Goal: Information Seeking & Learning: Learn about a topic

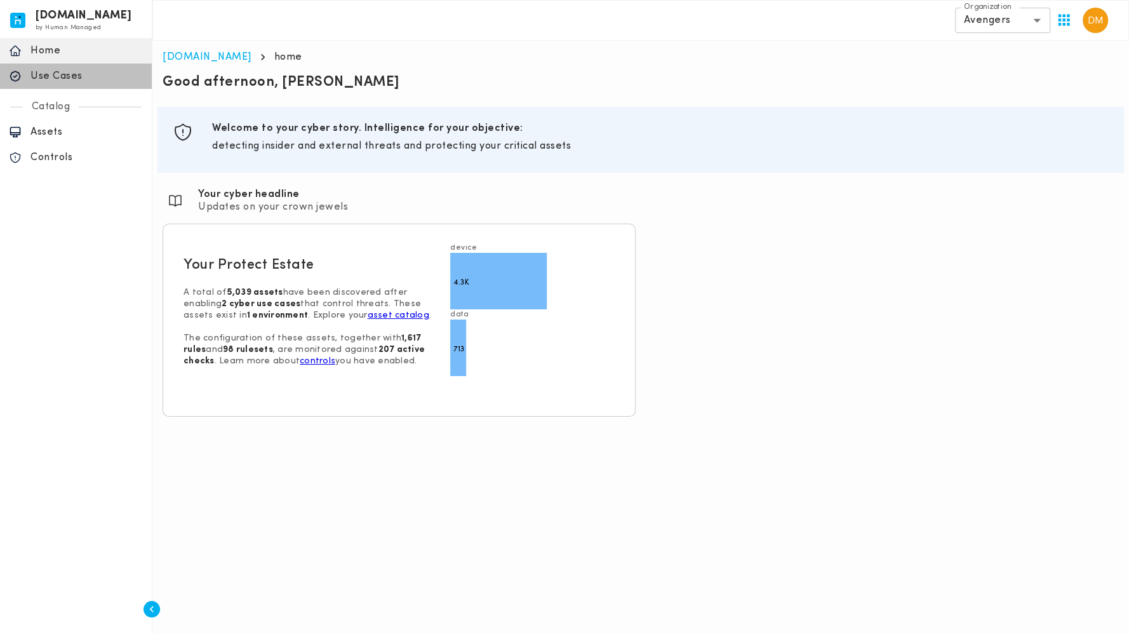
click at [63, 73] on p "Use Cases" at bounding box center [86, 76] width 112 height 13
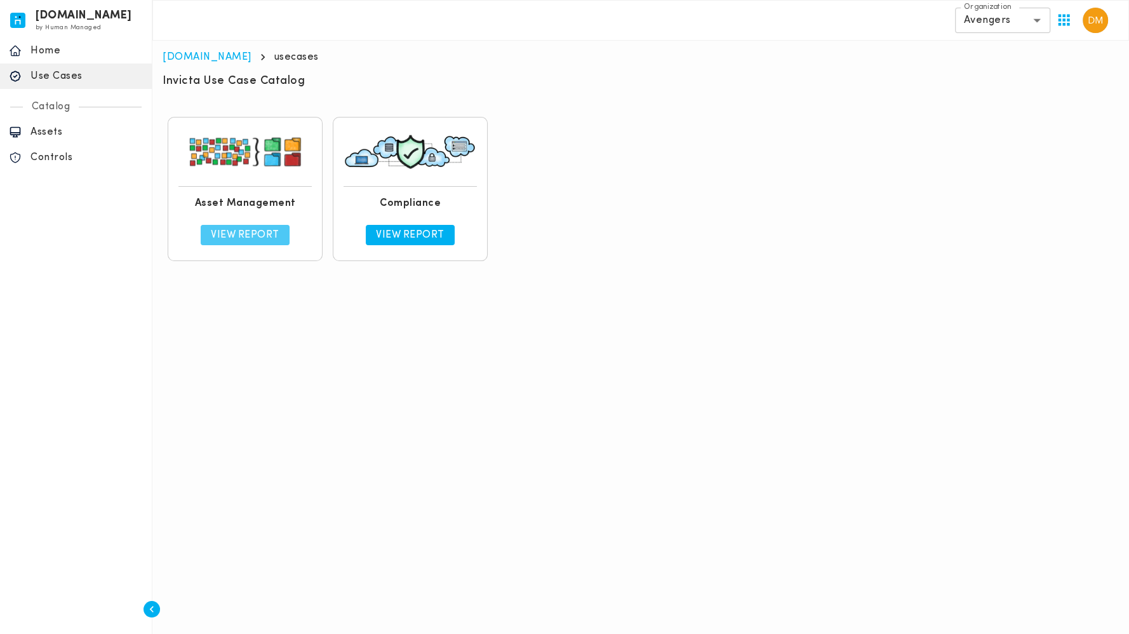
click at [254, 239] on p "View Report" at bounding box center [245, 235] width 69 height 13
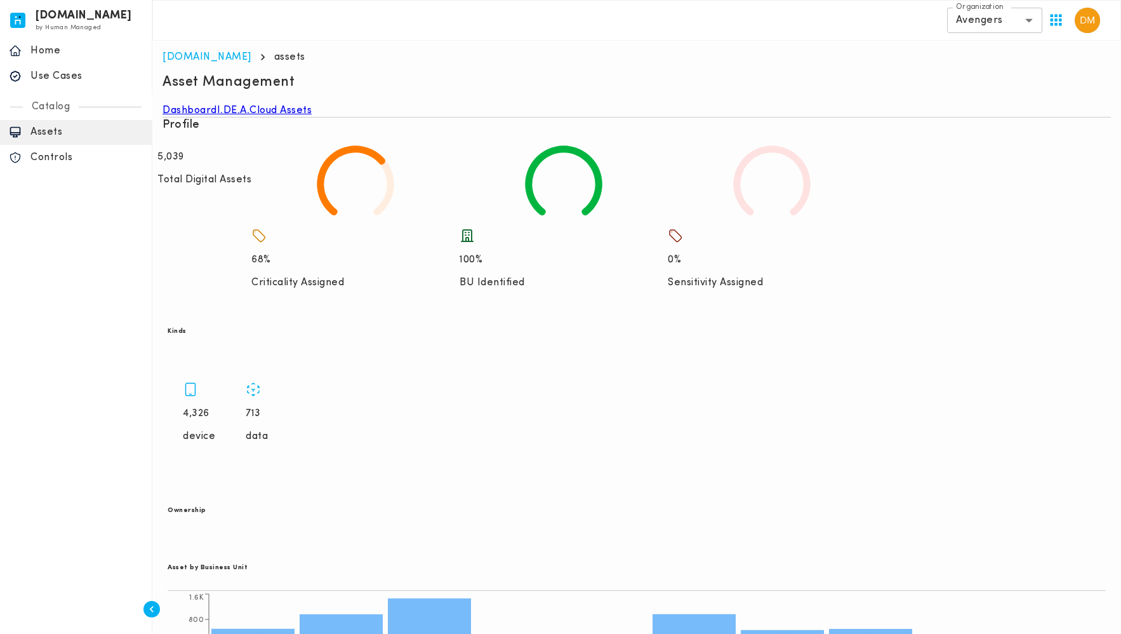
click at [215, 408] on p "4,326" at bounding box center [199, 413] width 32 height 13
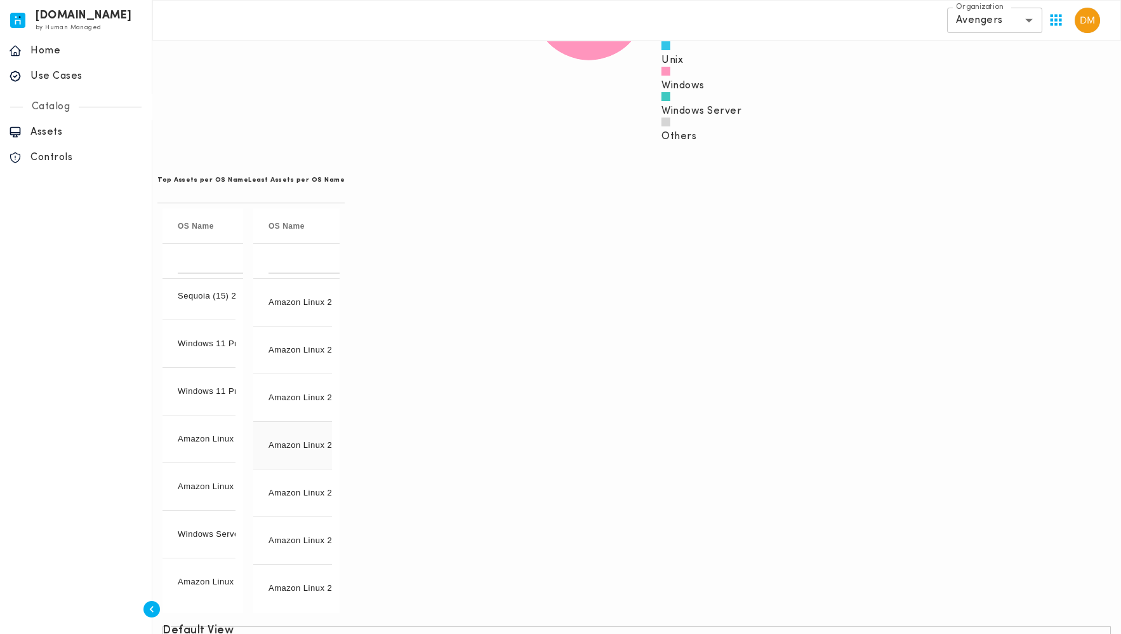
scroll to position [149, 0]
click at [453, 255] on span "Open Filter Menu" at bounding box center [447, 260] width 11 height 11
click at [345, 203] on div "Drag here to set row groups Drag here to set column labels OS Name No. of Asset…" at bounding box center [296, 410] width 97 height 415
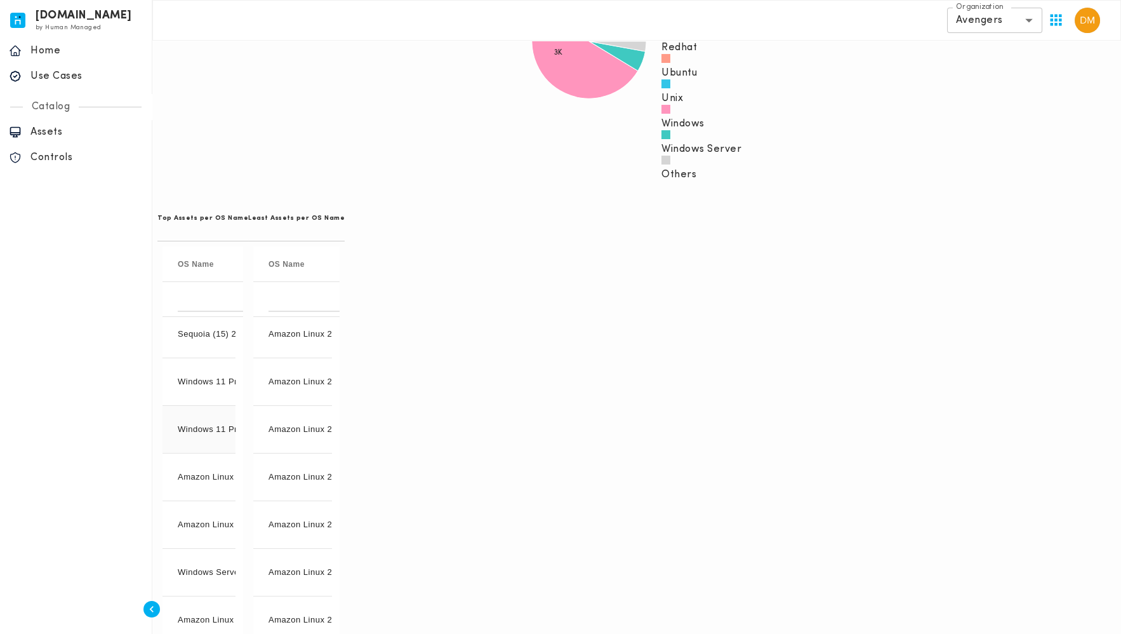
scroll to position [0, 0]
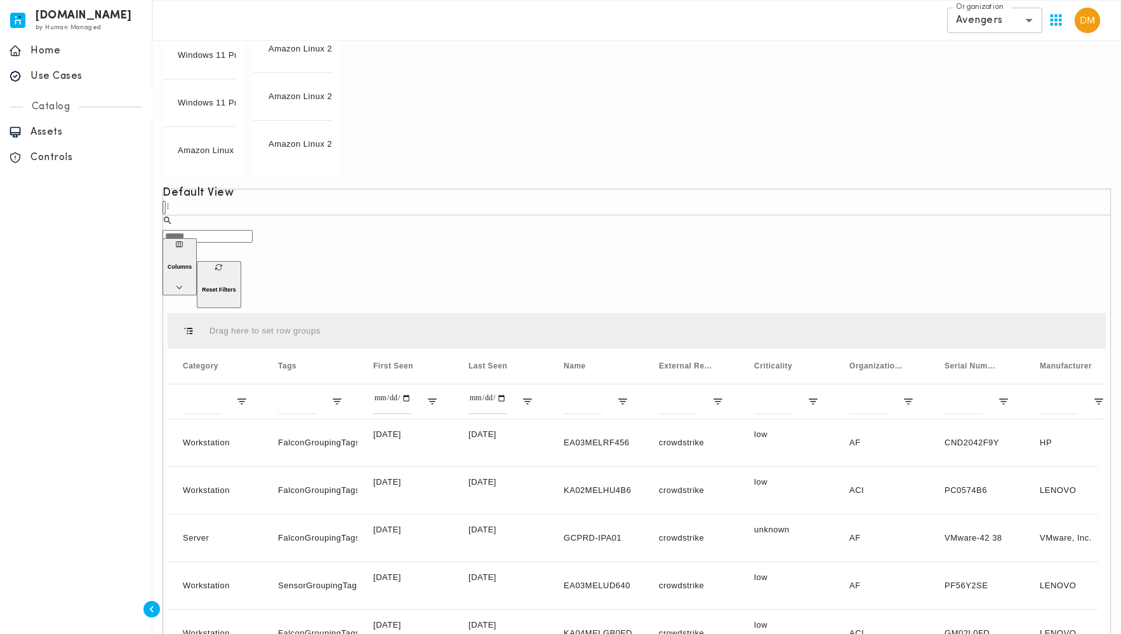
drag, startPoint x: 896, startPoint y: 604, endPoint x: 912, endPoint y: 604, distance: 16.5
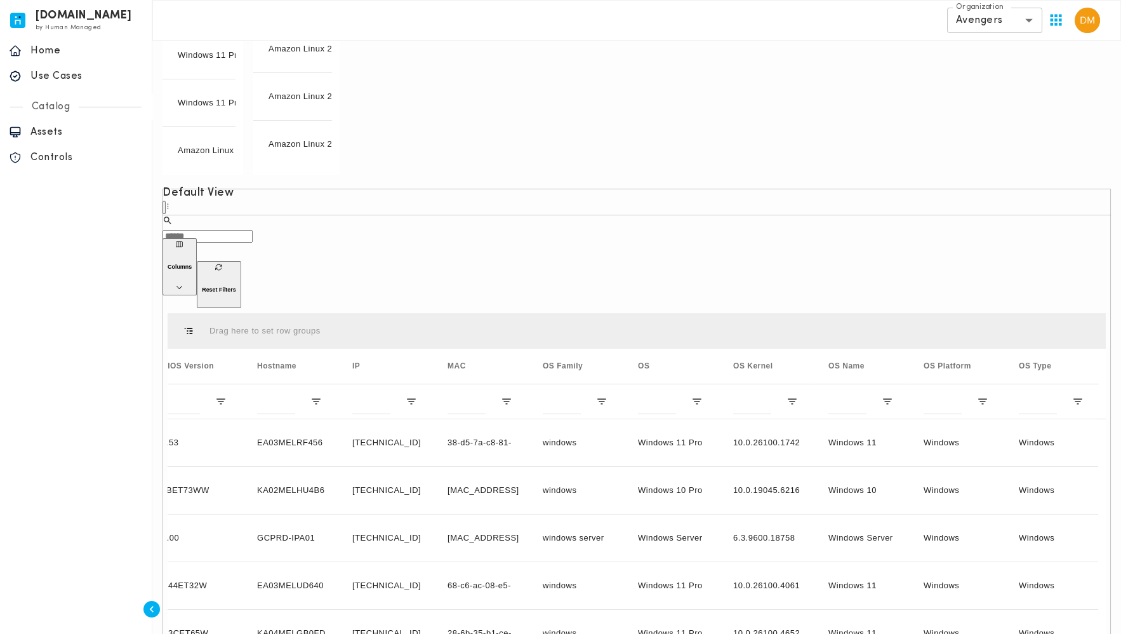
click at [197, 238] on button "Columns" at bounding box center [180, 266] width 34 height 57
click at [684, 200] on div at bounding box center [564, 317] width 1129 height 634
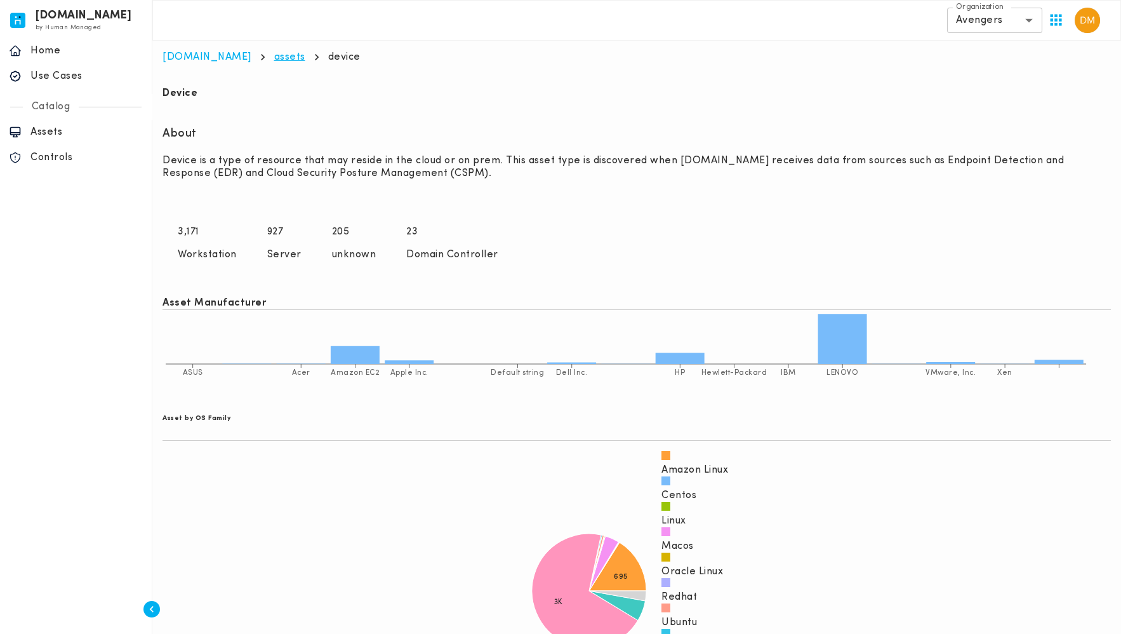
click at [274, 60] on link "assets" at bounding box center [289, 57] width 31 height 10
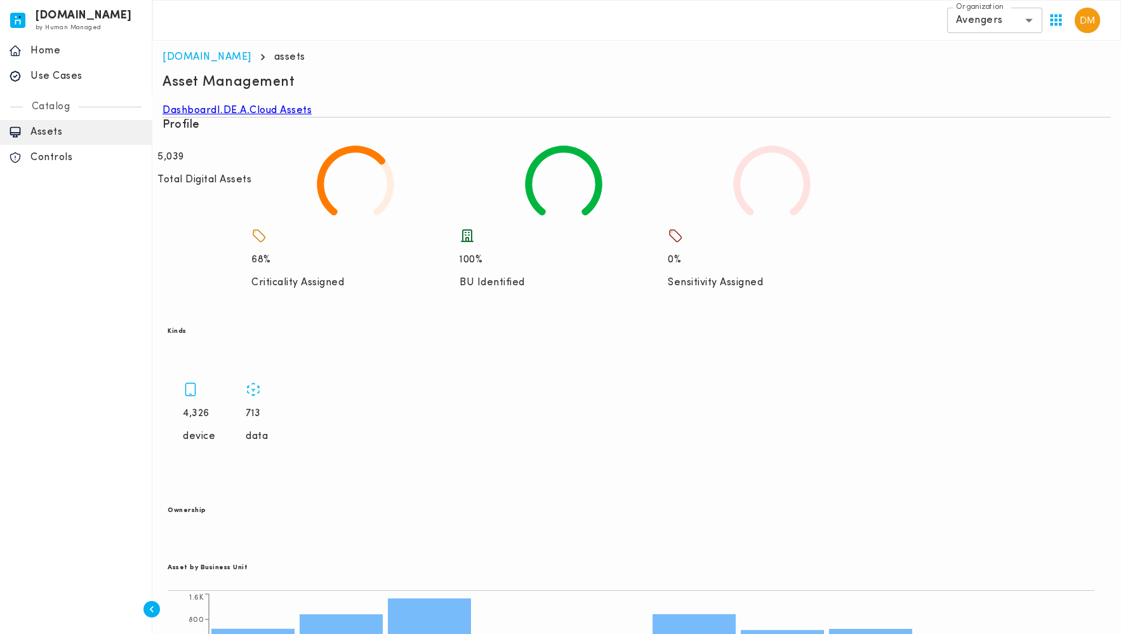
click at [268, 407] on p "713" at bounding box center [257, 413] width 22 height 13
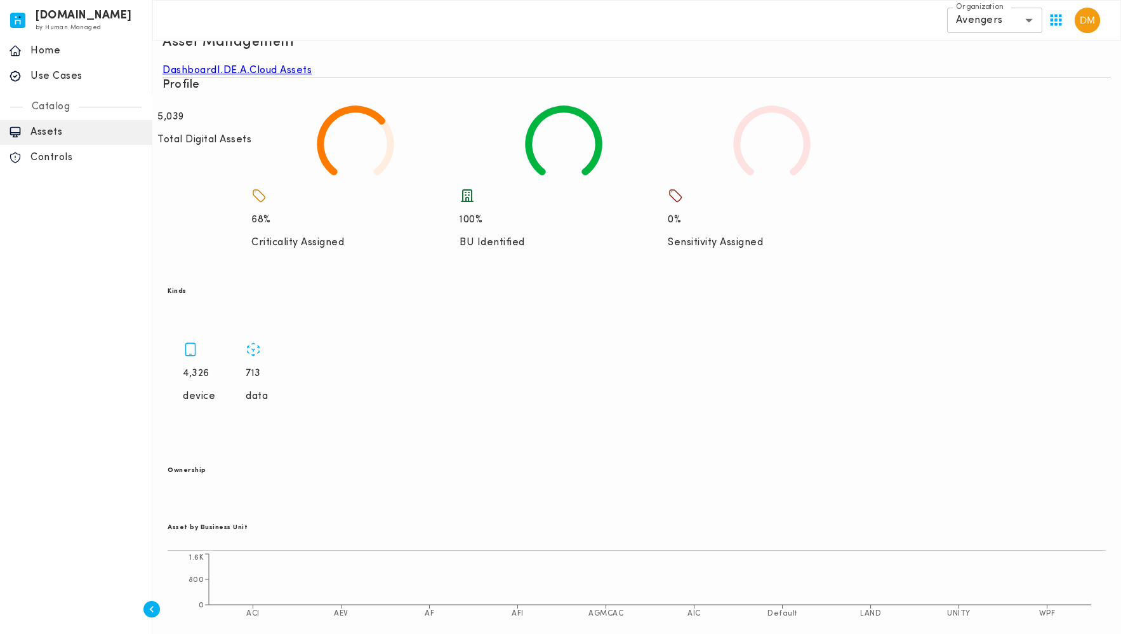
click at [521, 356] on div "4,326 device 713 data" at bounding box center [637, 377] width 938 height 102
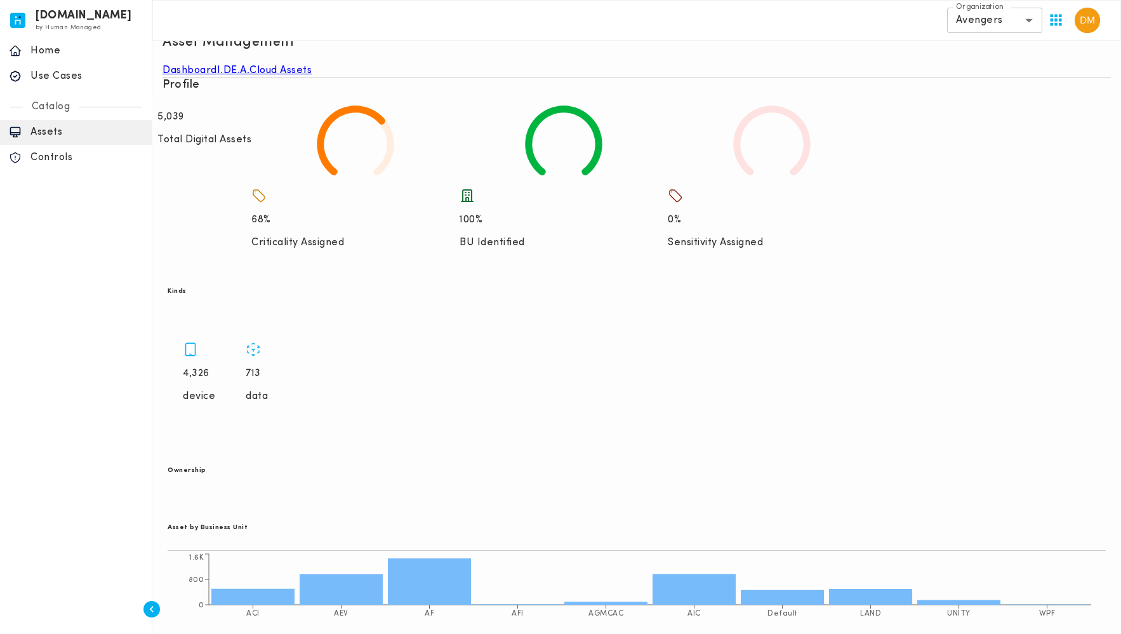
click at [268, 367] on p "713" at bounding box center [257, 373] width 22 height 13
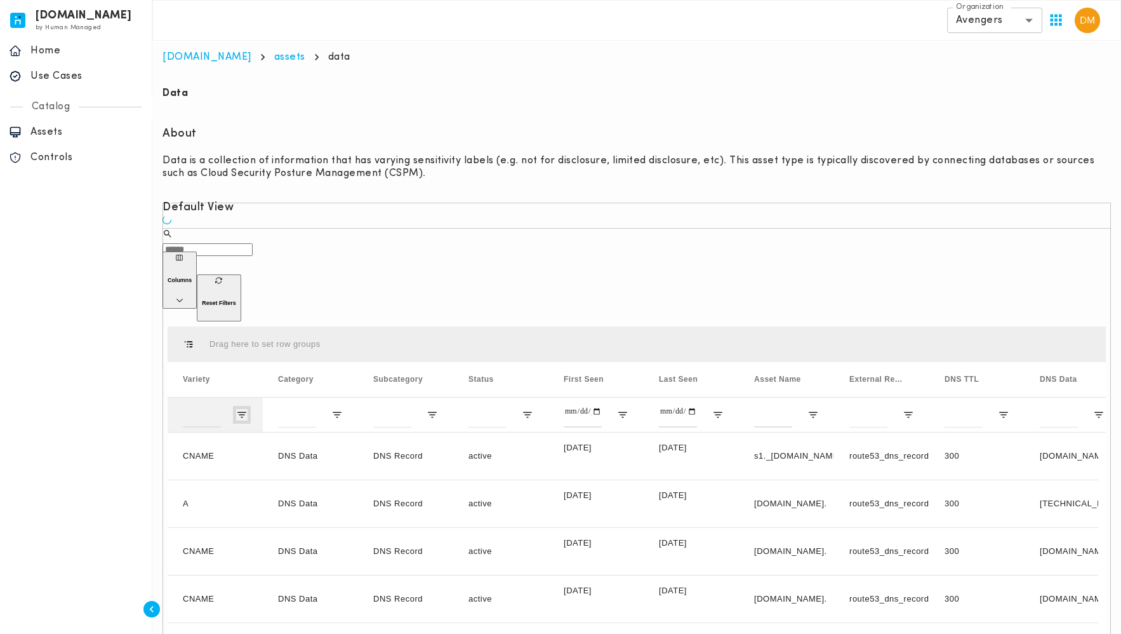
click at [241, 409] on span "Open Filter Menu" at bounding box center [241, 414] width 11 height 11
click at [300, 326] on div "Drag here to set row groups" at bounding box center [637, 344] width 938 height 36
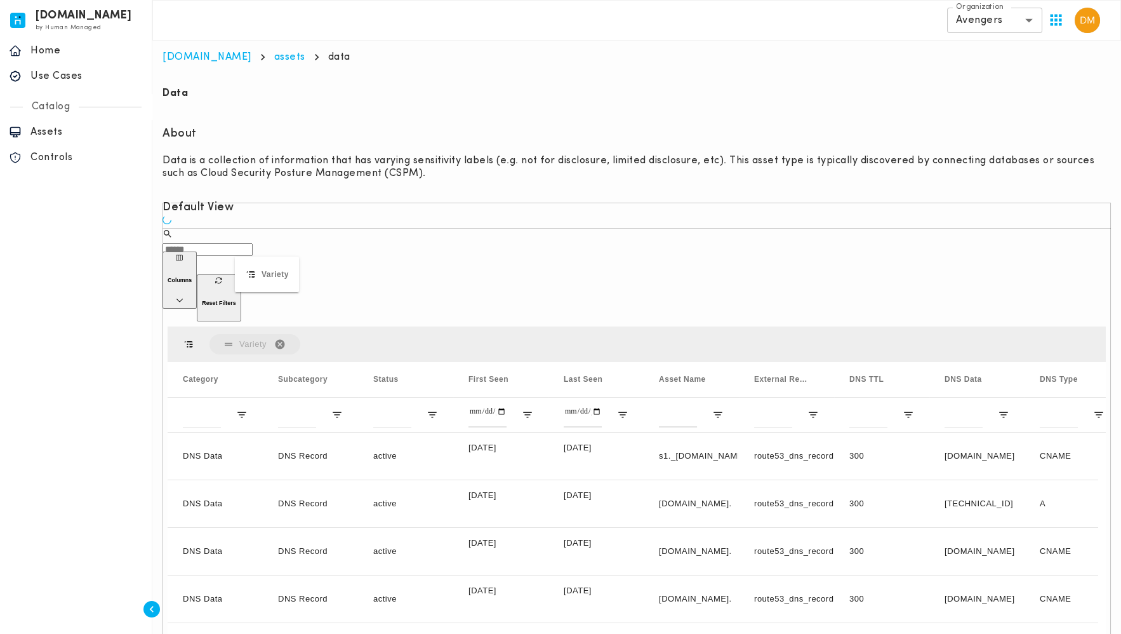
drag, startPoint x: 203, startPoint y: 290, endPoint x: 241, endPoint y: 264, distance: 46.1
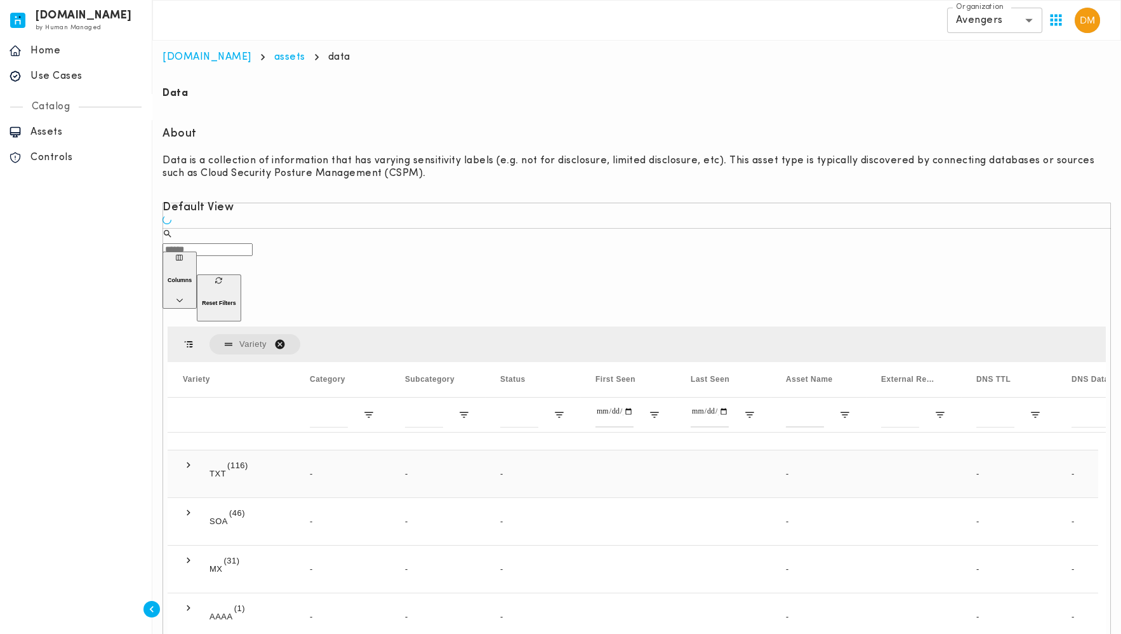
scroll to position [25, 0]
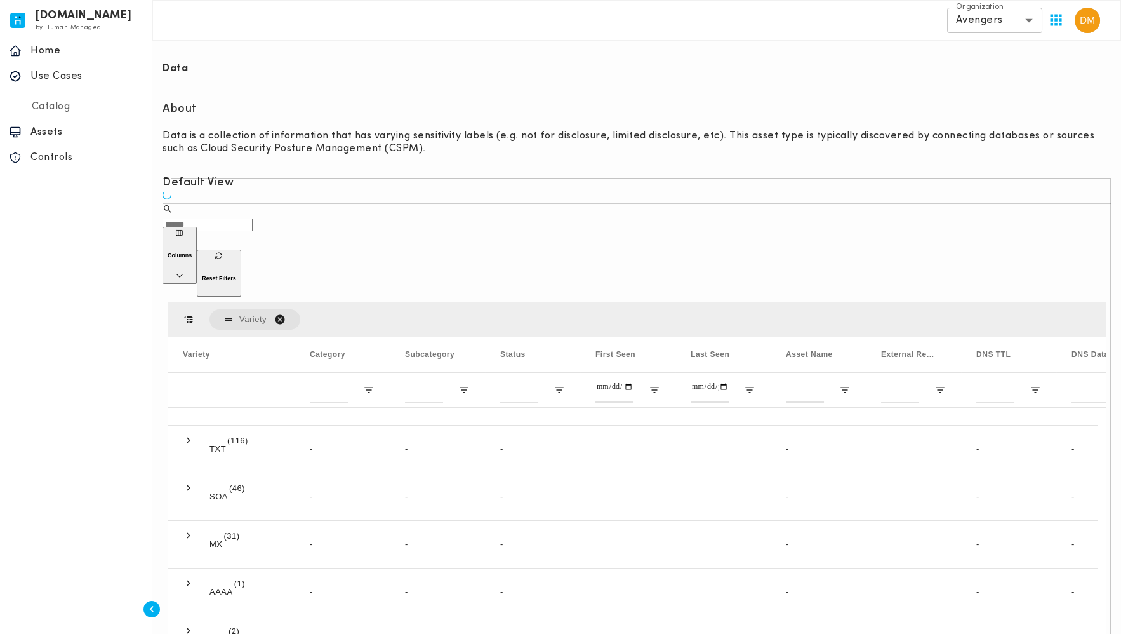
click at [280, 314] on span "Variety. Press DELETE to remove" at bounding box center [279, 319] width 11 height 11
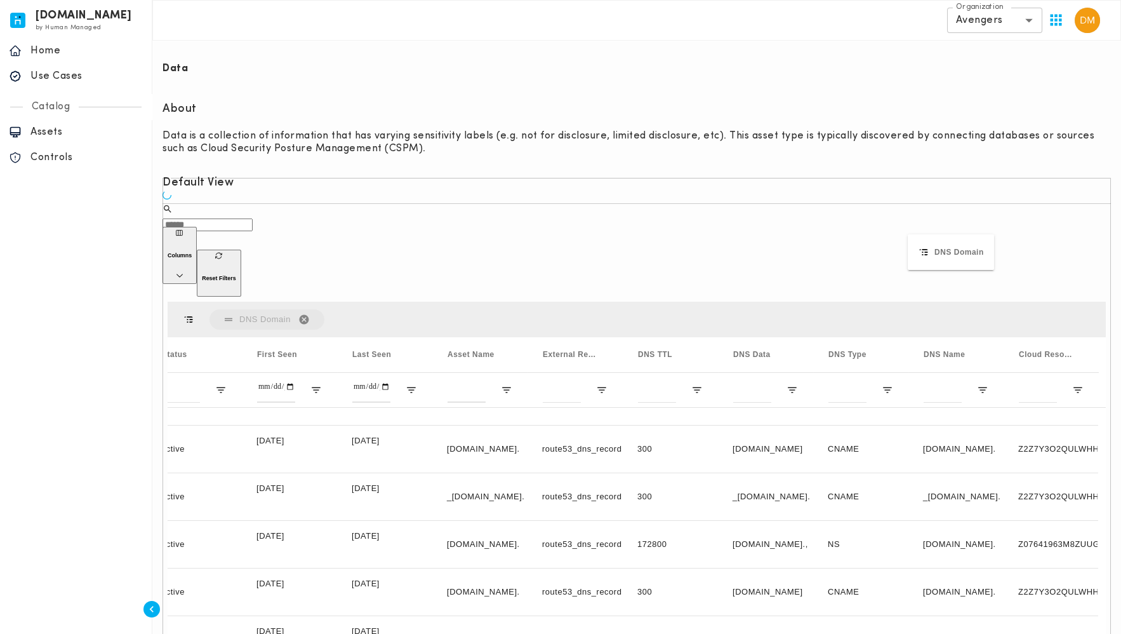
scroll to position [0, 307]
drag, startPoint x: 957, startPoint y: 266, endPoint x: 914, endPoint y: 242, distance: 50.0
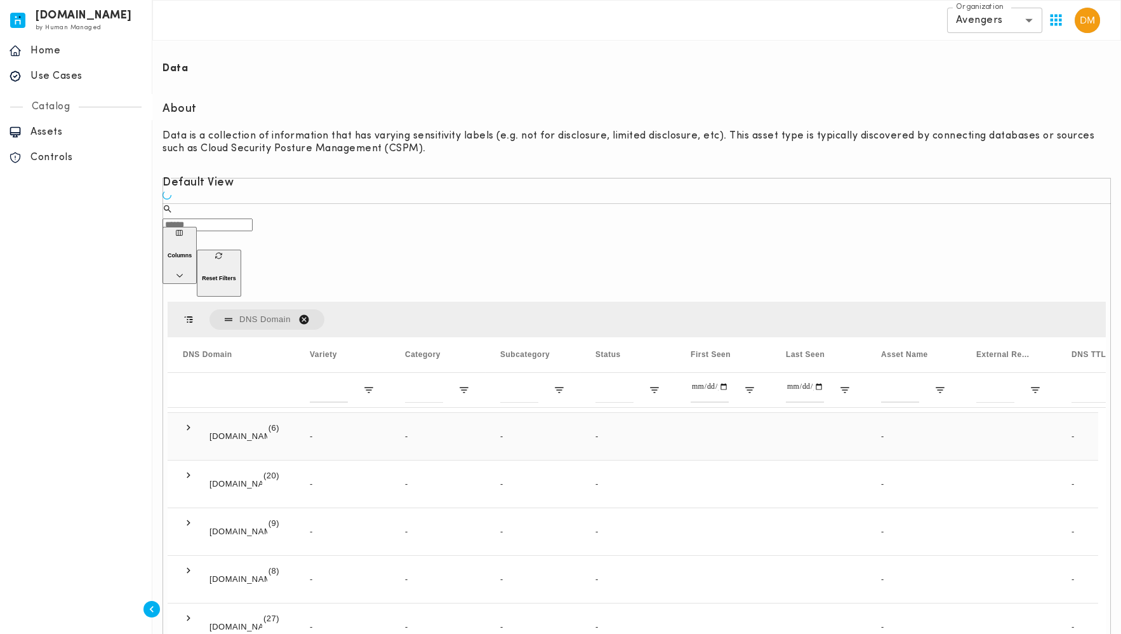
scroll to position [0, 0]
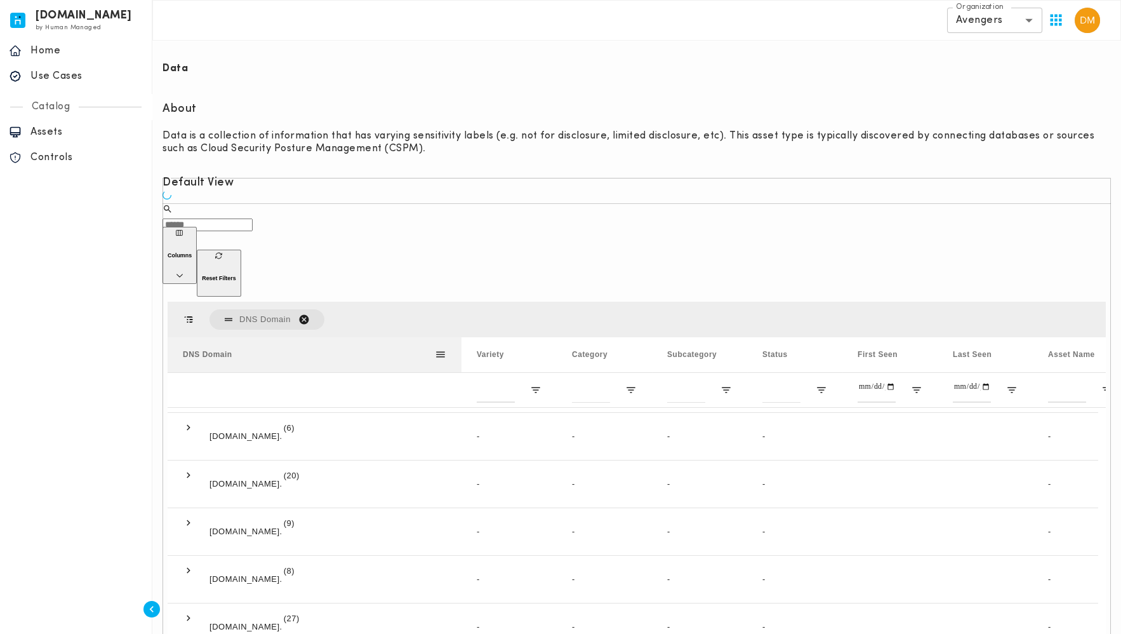
drag, startPoint x: 293, startPoint y: 269, endPoint x: 462, endPoint y: 276, distance: 168.4
click at [462, 337] on div at bounding box center [461, 354] width 5 height 35
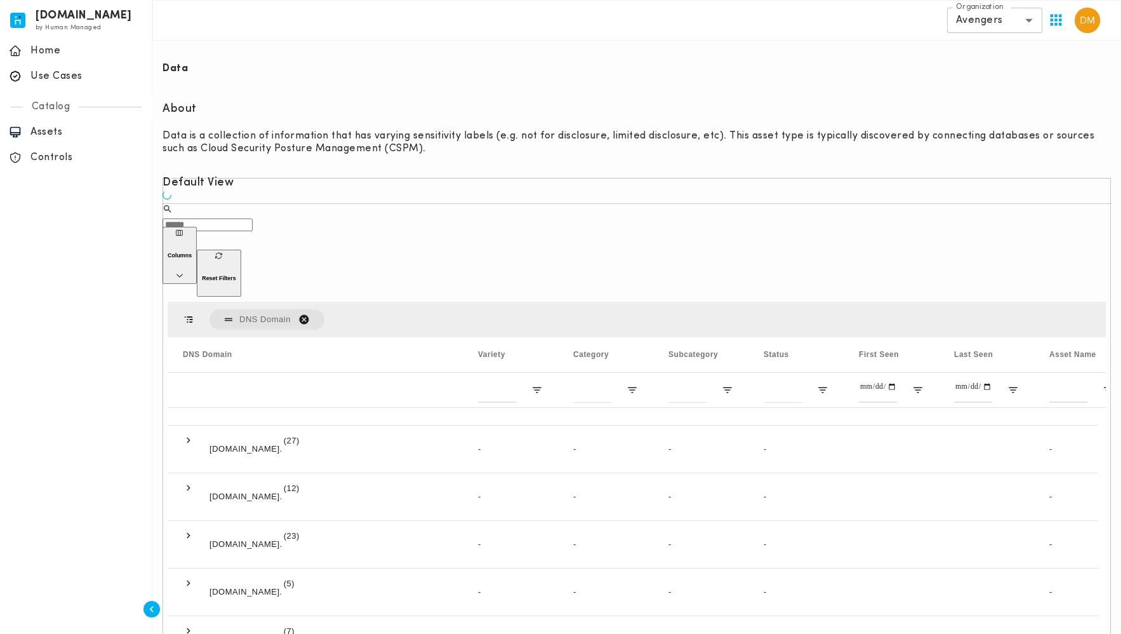
click at [237, 341] on div "DNS Domain" at bounding box center [309, 355] width 253 height 29
click at [237, 341] on div "DNS Domain 1" at bounding box center [309, 355] width 253 height 29
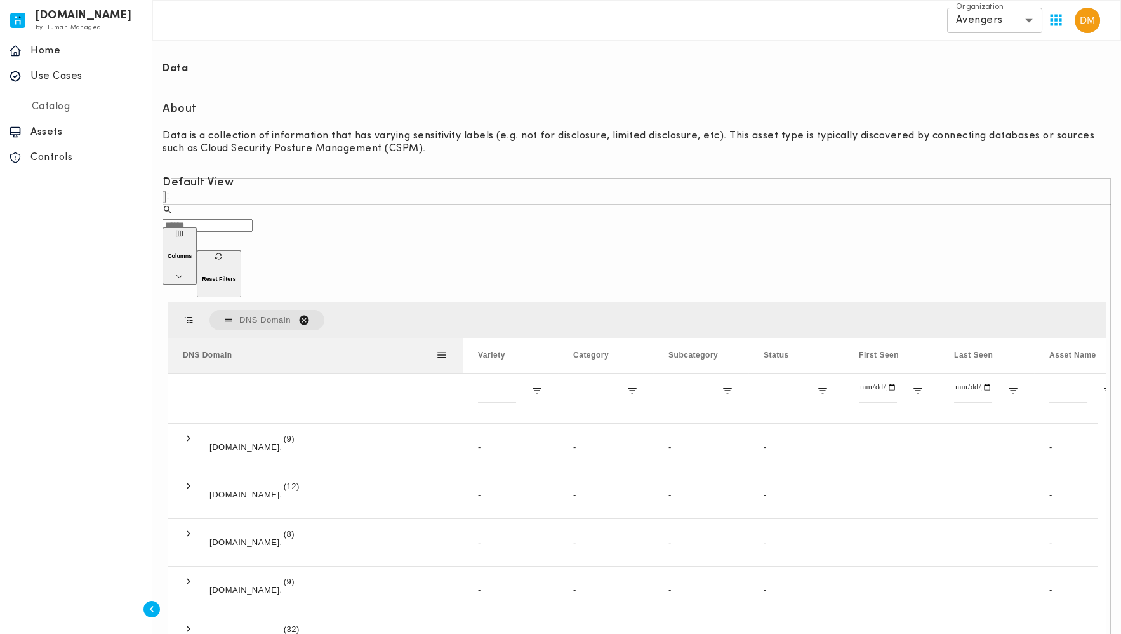
click at [237, 341] on div "DNS Domain 1" at bounding box center [309, 355] width 253 height 29
click at [237, 341] on div "DNS Domain" at bounding box center [309, 355] width 253 height 29
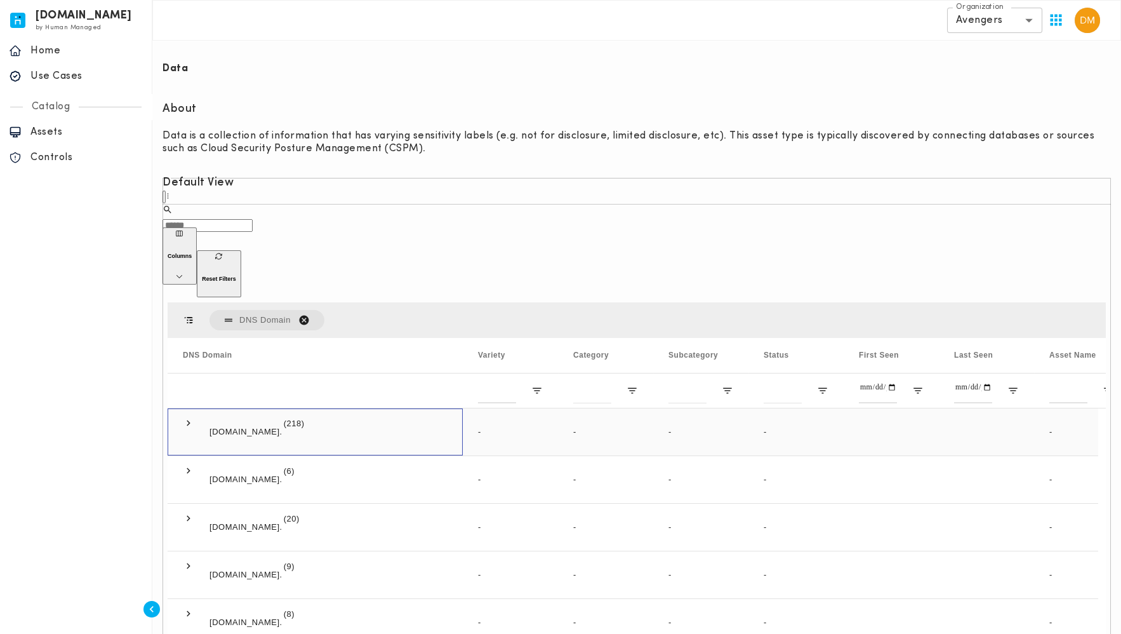
click at [187, 417] on span at bounding box center [188, 422] width 11 height 11
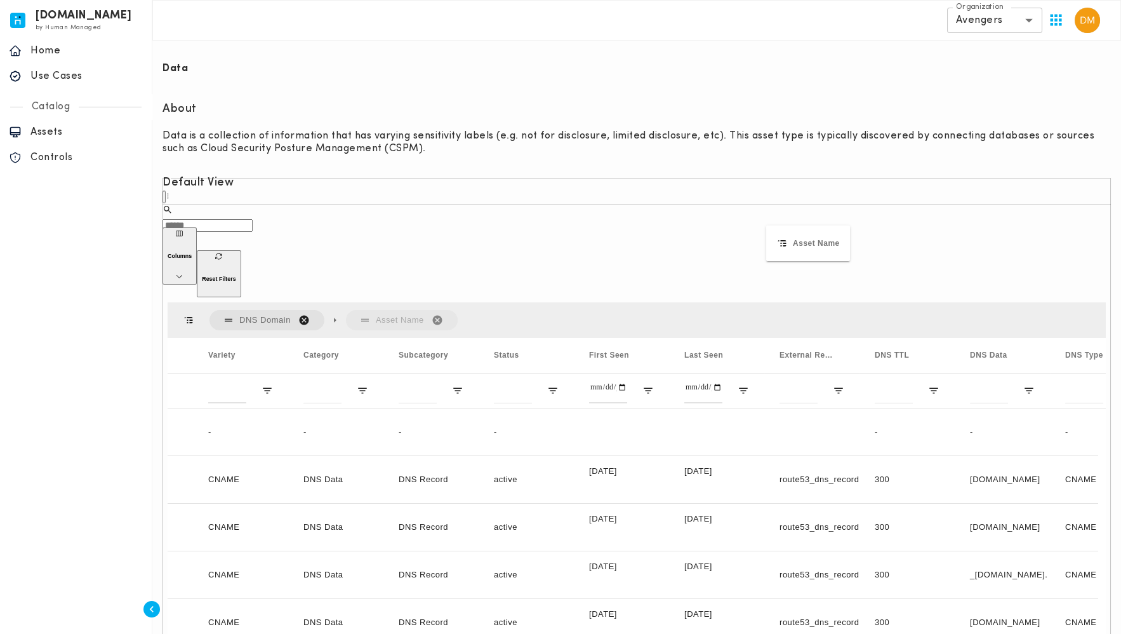
drag, startPoint x: 811, startPoint y: 261, endPoint x: 773, endPoint y: 233, distance: 47.2
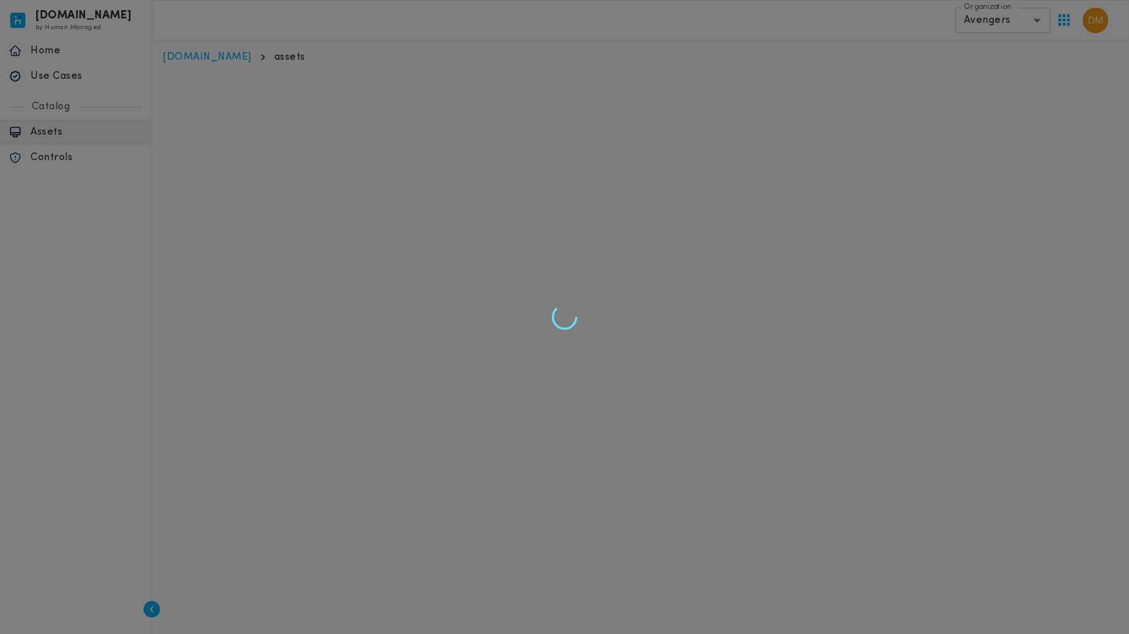
click at [188, 335] on div at bounding box center [564, 317] width 1129 height 634
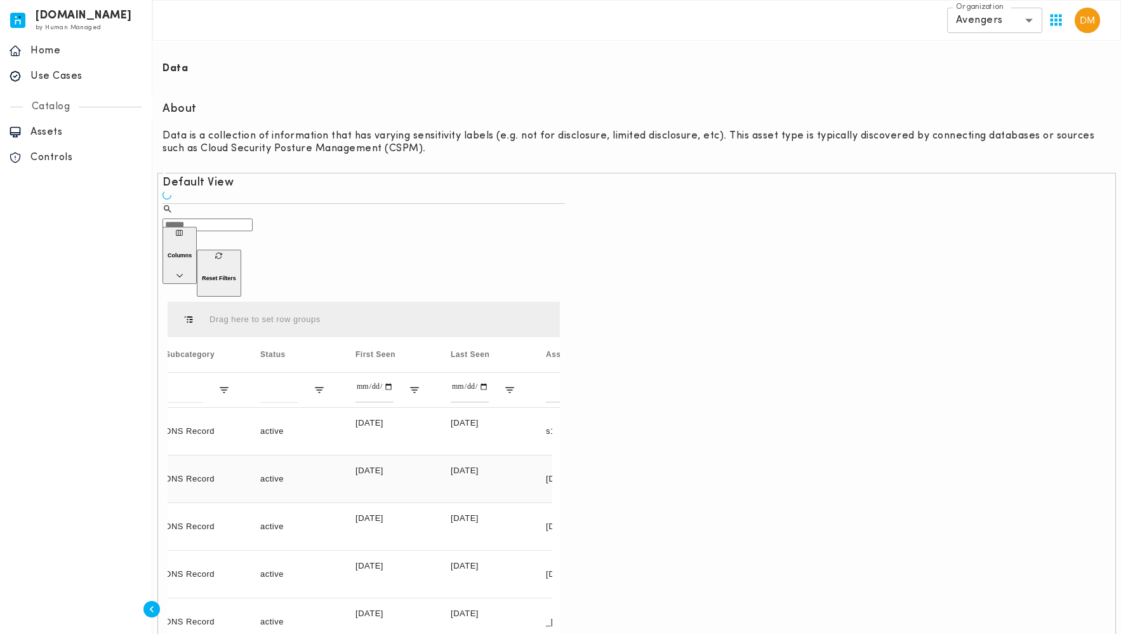
scroll to position [0, 212]
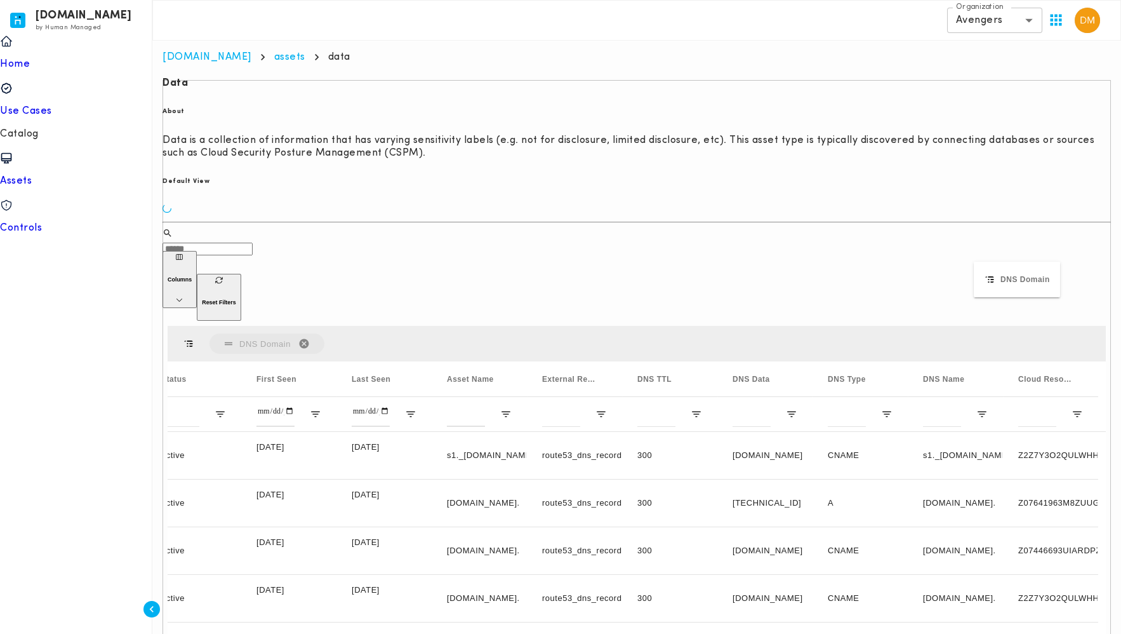
scroll to position [0, 307]
drag, startPoint x: 1025, startPoint y: 292, endPoint x: 972, endPoint y: 264, distance: 59.6
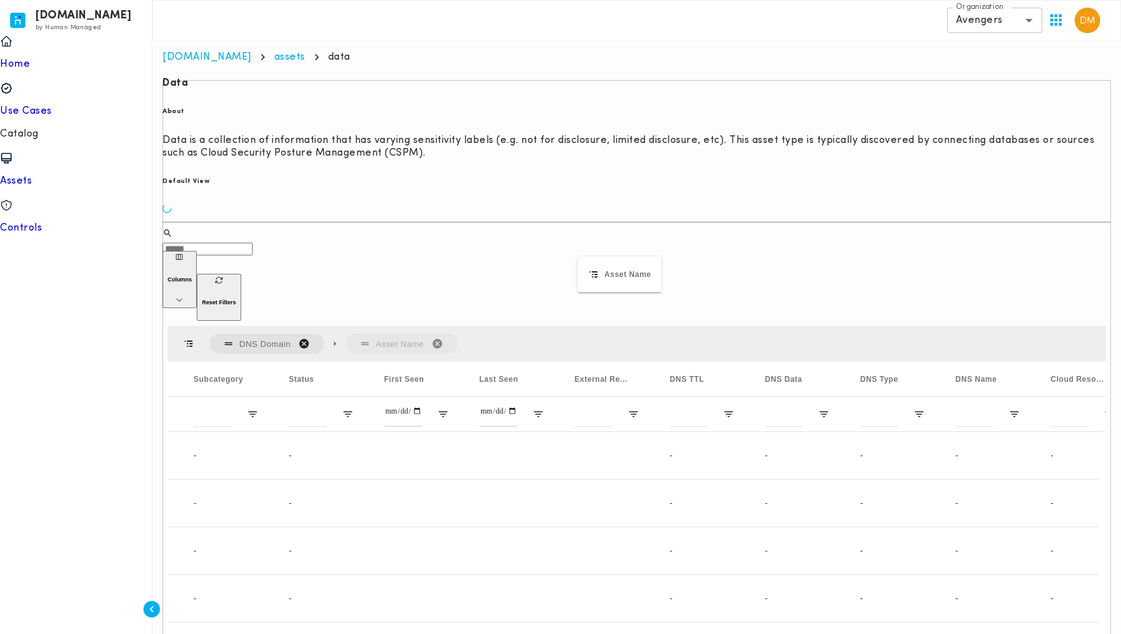
drag, startPoint x: 602, startPoint y: 293, endPoint x: 591, endPoint y: 271, distance: 24.1
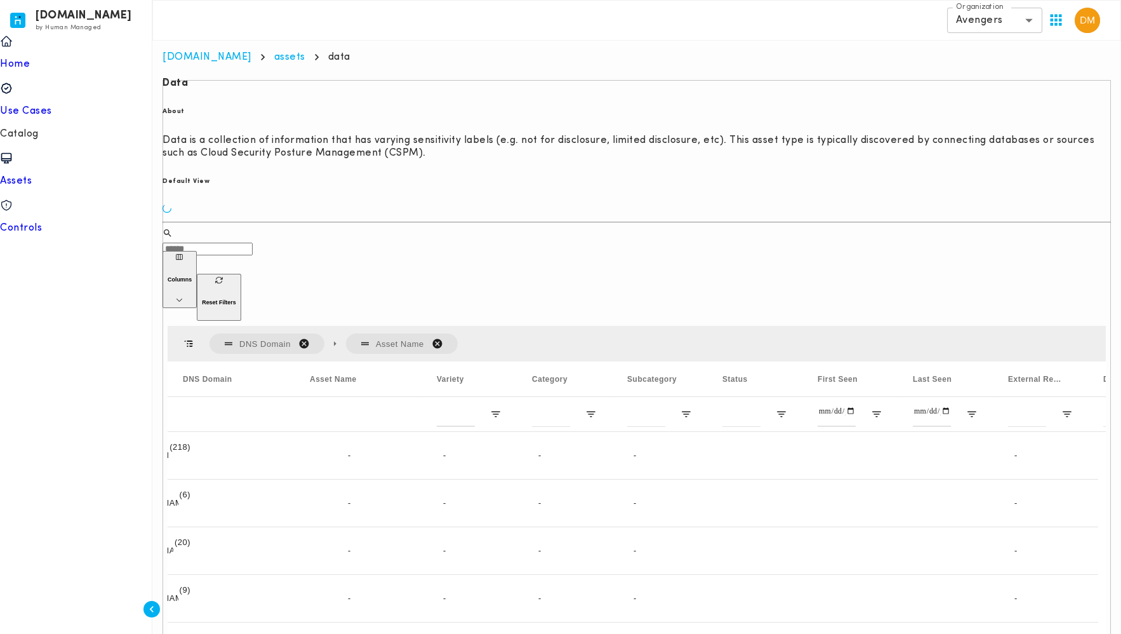
scroll to position [0, 0]
click at [190, 441] on span at bounding box center [188, 446] width 11 height 11
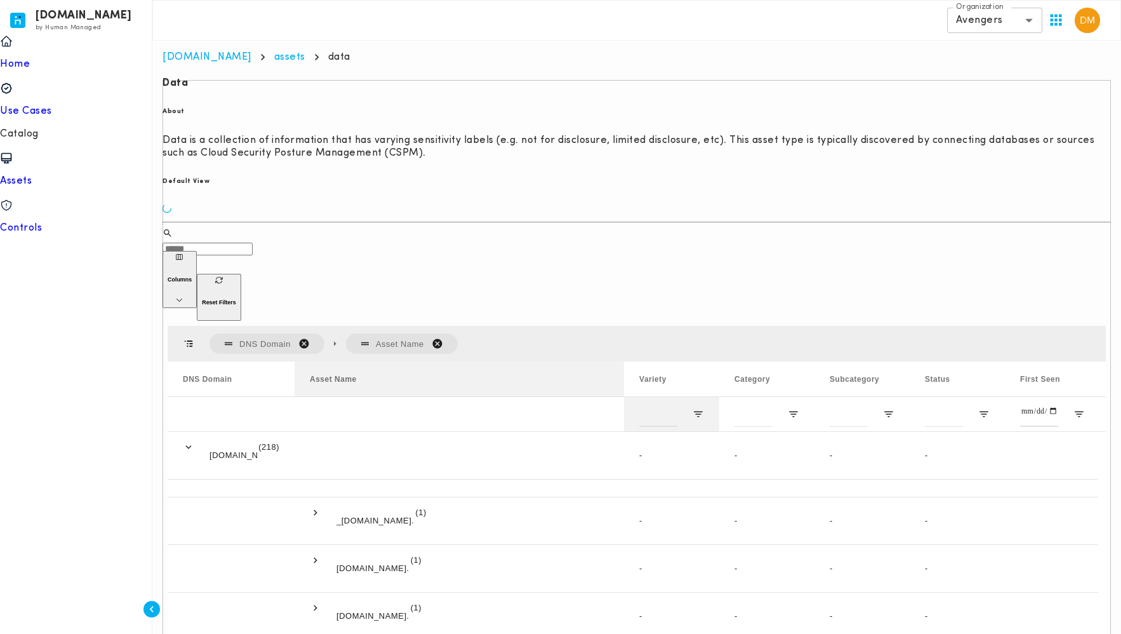
drag, startPoint x: 420, startPoint y: 288, endPoint x: 623, endPoint y: 316, distance: 204.5
click at [623, 361] on div "DNS Domain Asset Name Variety Status" at bounding box center [971, 396] width 1607 height 70
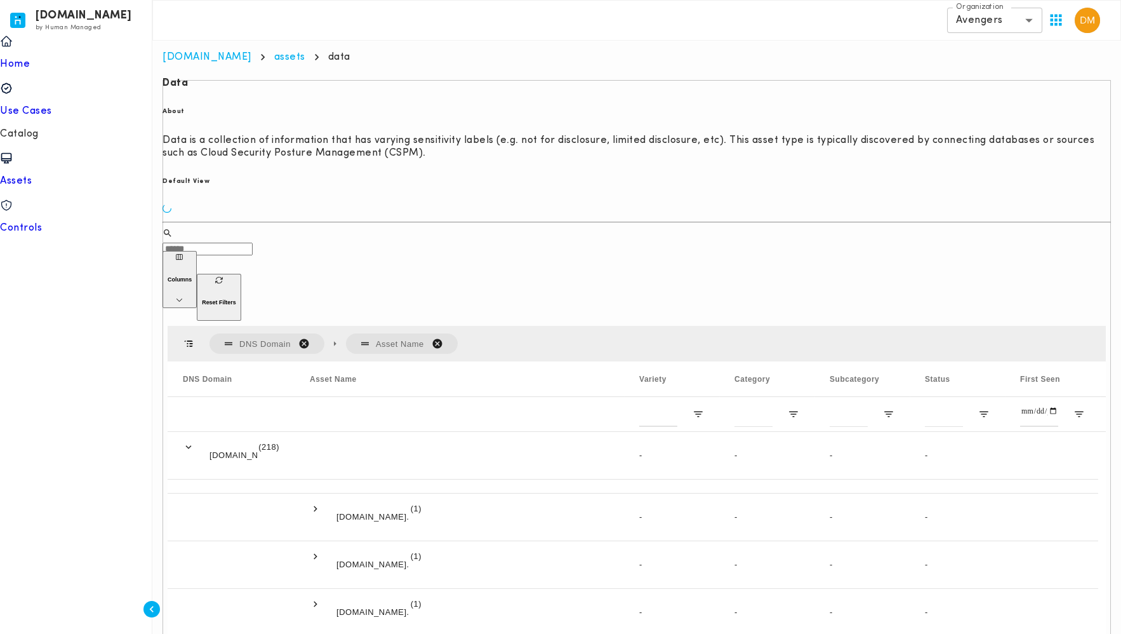
scroll to position [0, 0]
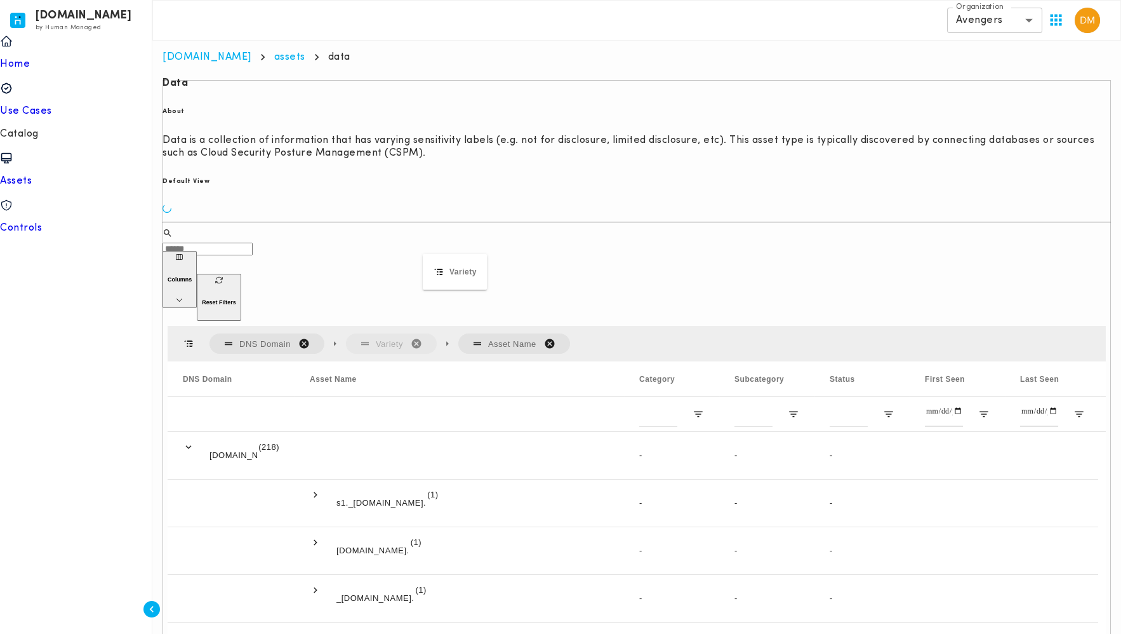
drag, startPoint x: 671, startPoint y: 287, endPoint x: 429, endPoint y: 262, distance: 243.2
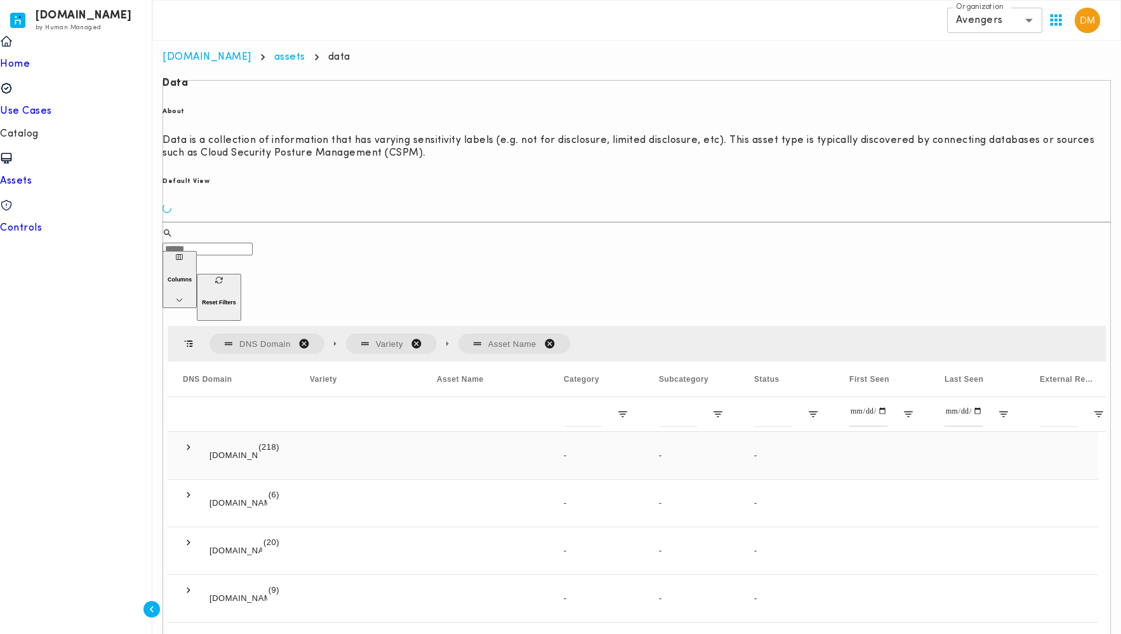
click at [187, 441] on span at bounding box center [188, 446] width 11 height 11
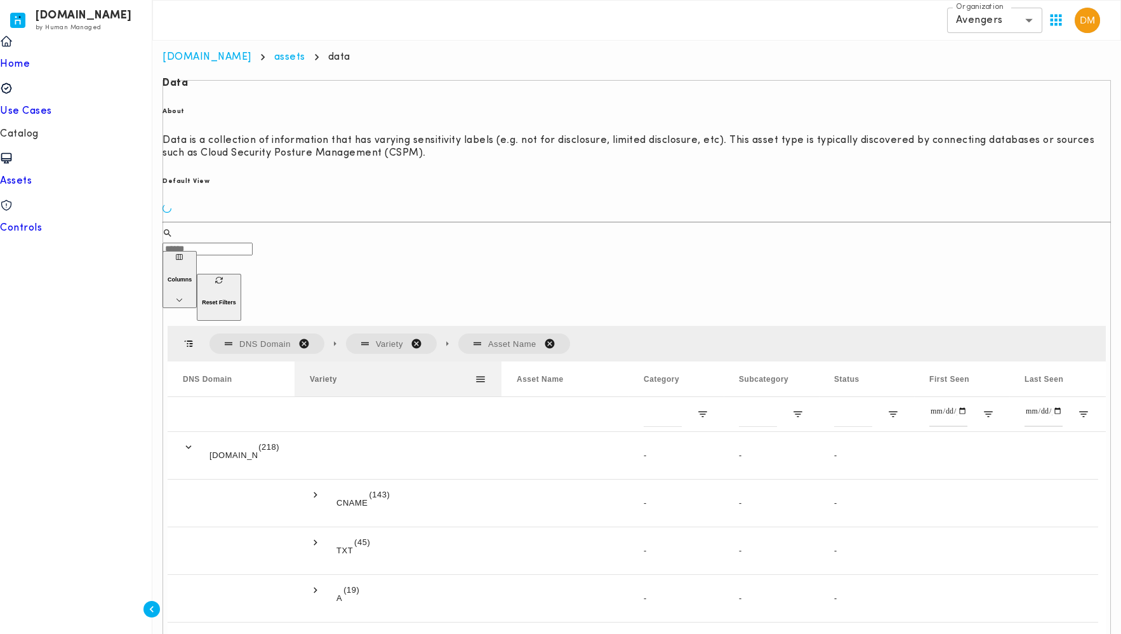
drag, startPoint x: 422, startPoint y: 293, endPoint x: 502, endPoint y: 290, distance: 80.1
click at [502, 361] on div at bounding box center [501, 378] width 5 height 35
click at [316, 489] on span at bounding box center [315, 494] width 11 height 11
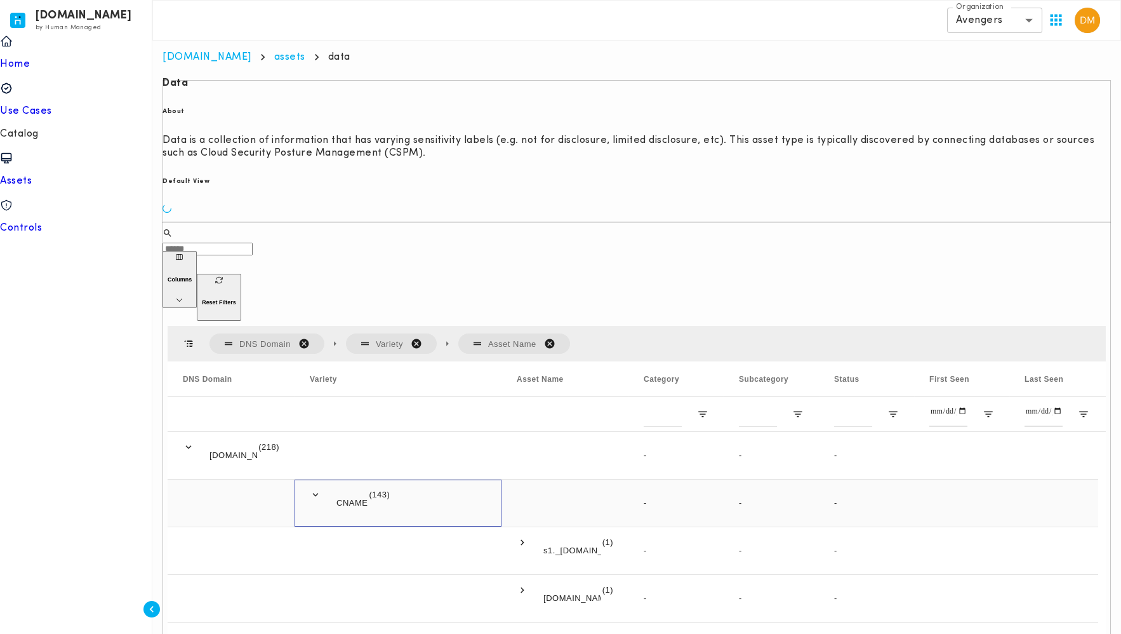
click at [314, 489] on span at bounding box center [315, 494] width 11 height 11
click at [316, 536] on span at bounding box center [315, 541] width 11 height 11
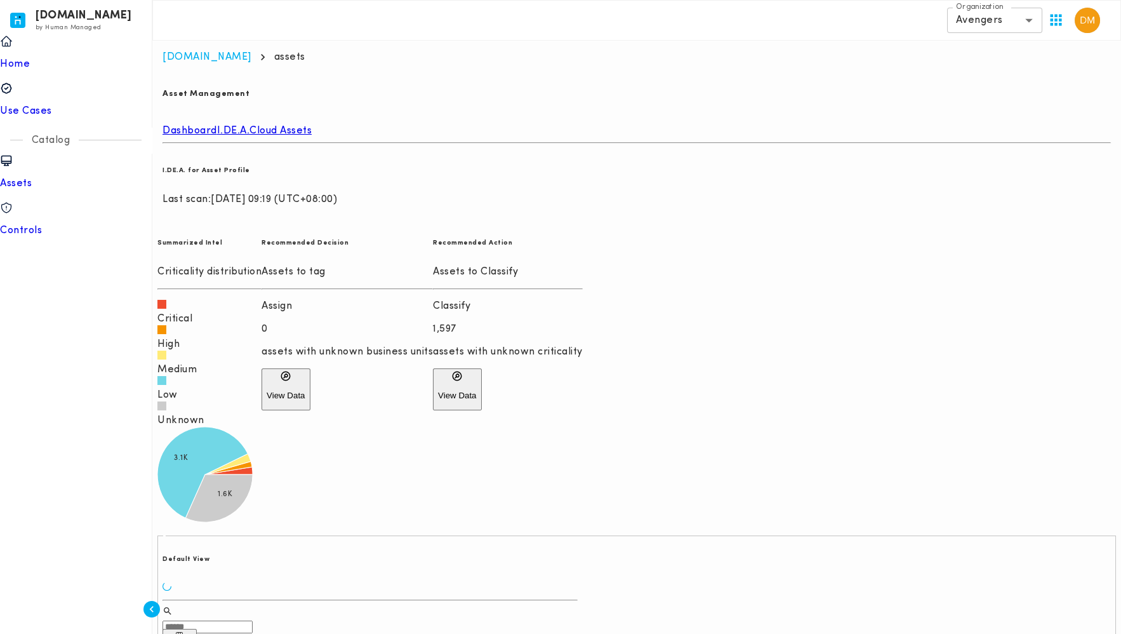
scroll to position [141, 0]
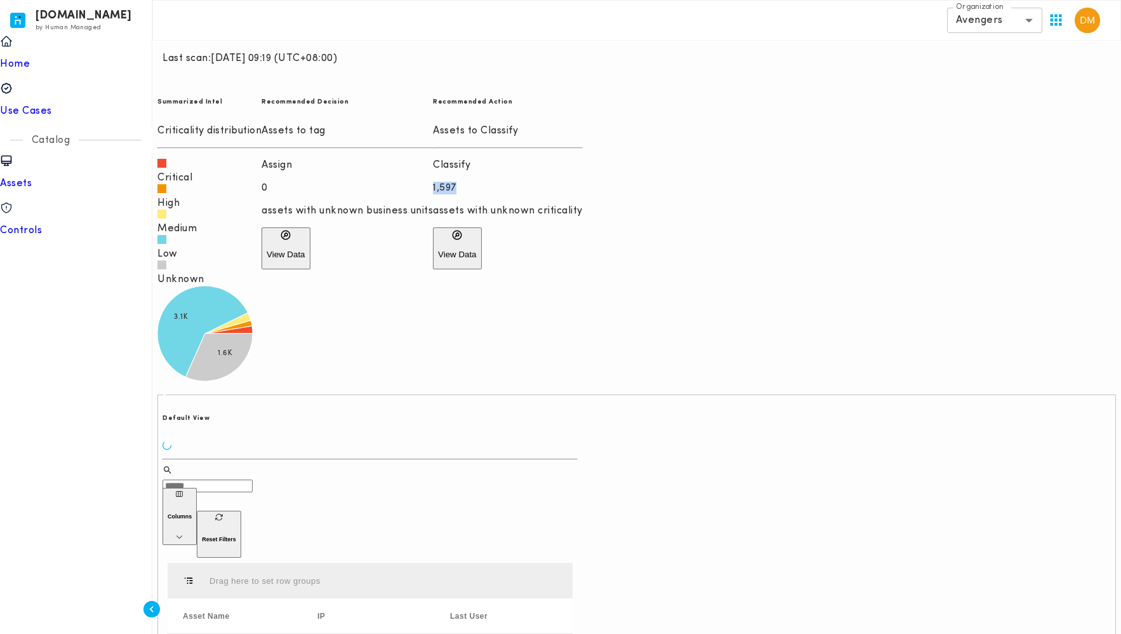
drag, startPoint x: 903, startPoint y: 149, endPoint x: 812, endPoint y: 153, distance: 90.9
click at [583, 159] on div "Classify 1,597 assets with unknown criticality" at bounding box center [508, 188] width 150 height 58
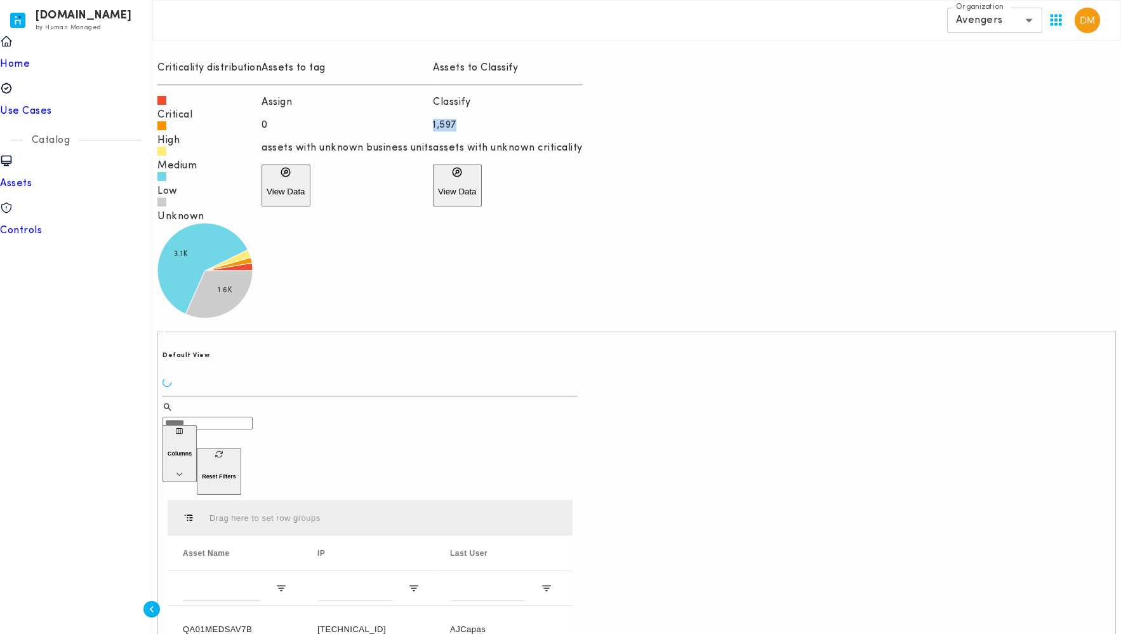
scroll to position [204, 0]
click at [578, 401] on div "​ ​" at bounding box center [370, 412] width 415 height 23
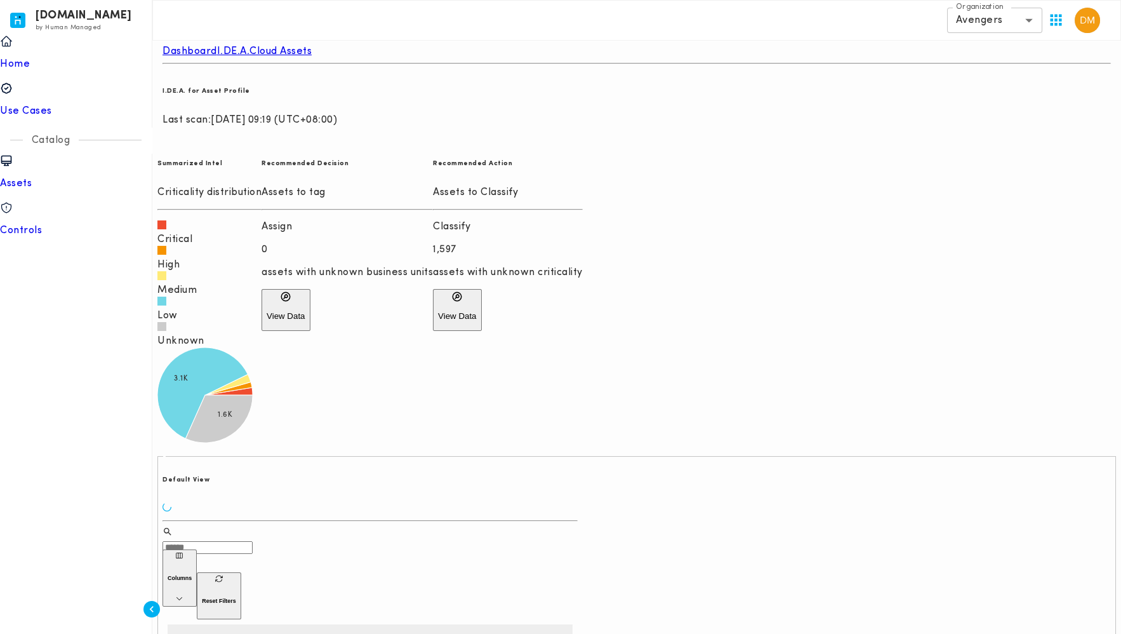
scroll to position [79, 0]
drag, startPoint x: 719, startPoint y: 430, endPoint x: 663, endPoint y: 383, distance: 73.0
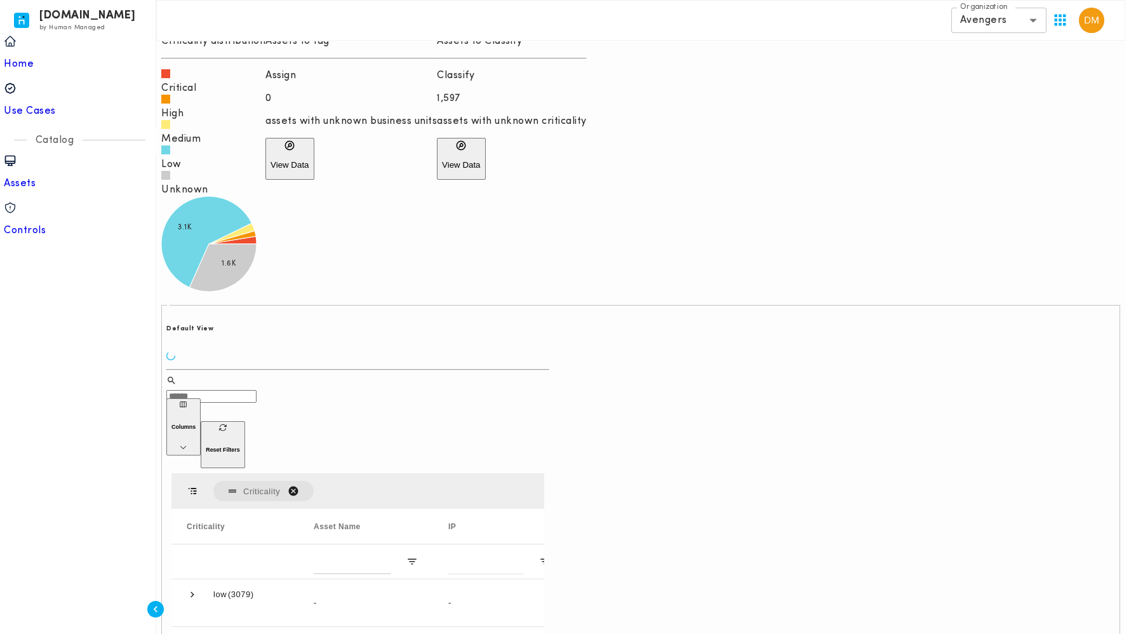
scroll to position [244, 0]
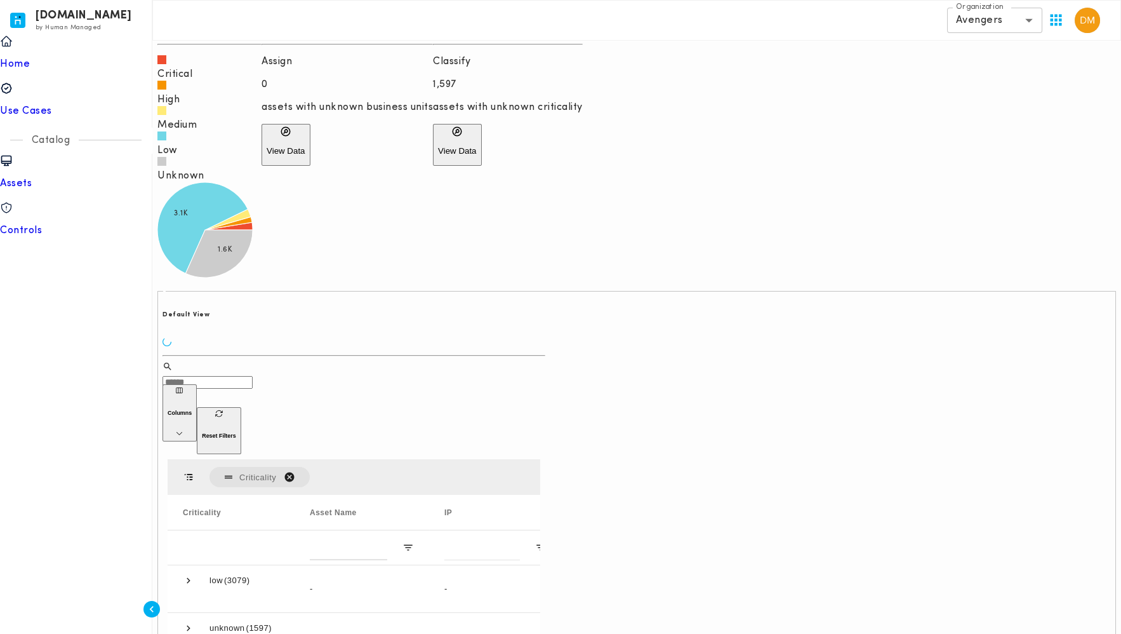
click at [197, 384] on button "Columns" at bounding box center [180, 412] width 34 height 57
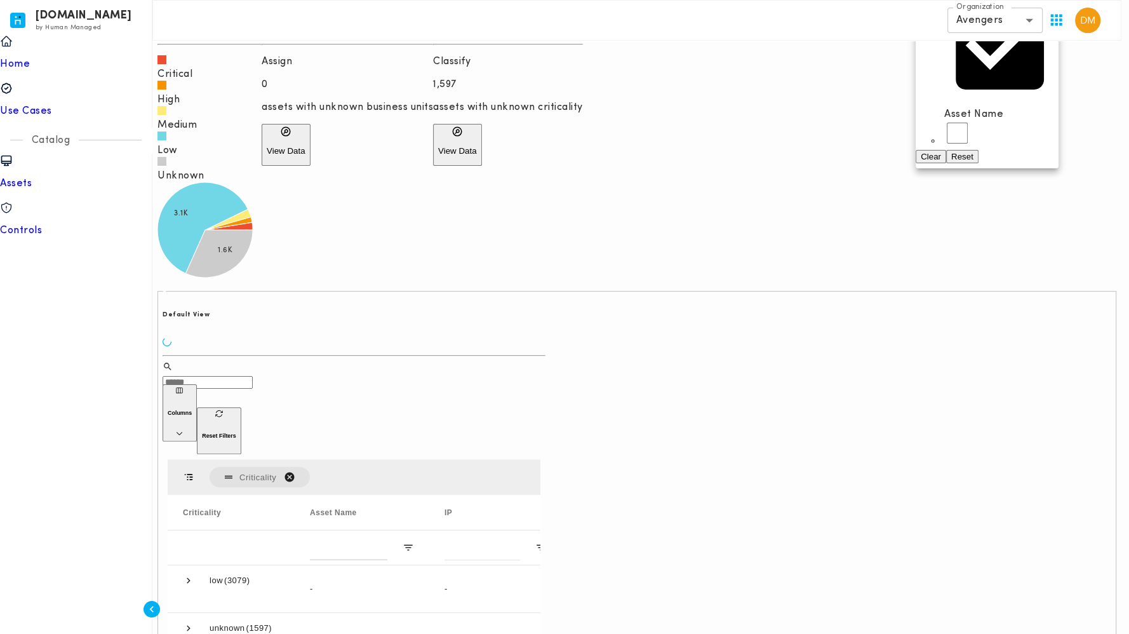
scroll to position [175, 0]
click at [540, 459] on div "Criticality" at bounding box center [354, 477] width 373 height 36
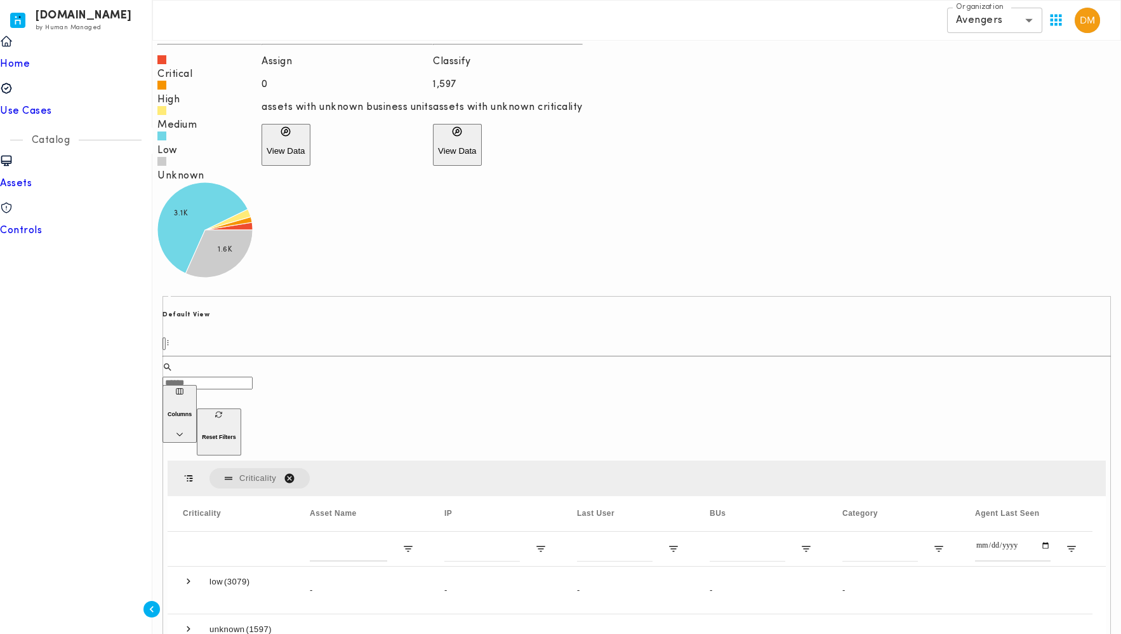
click at [183, 430] on icon "button" at bounding box center [179, 434] width 8 height 8
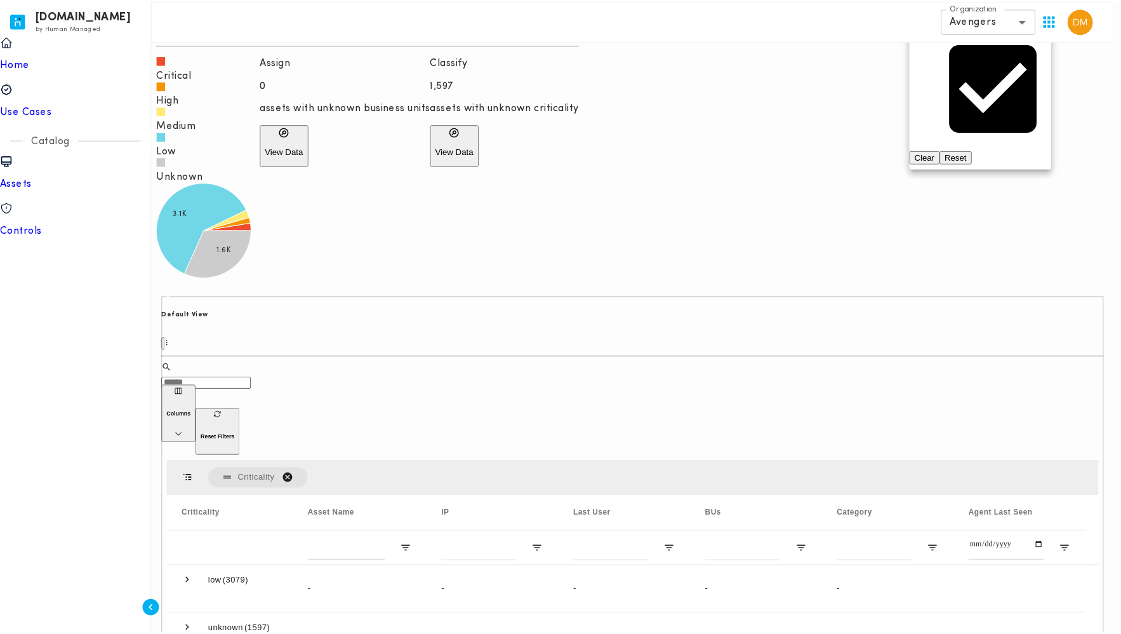
scroll to position [128, 0]
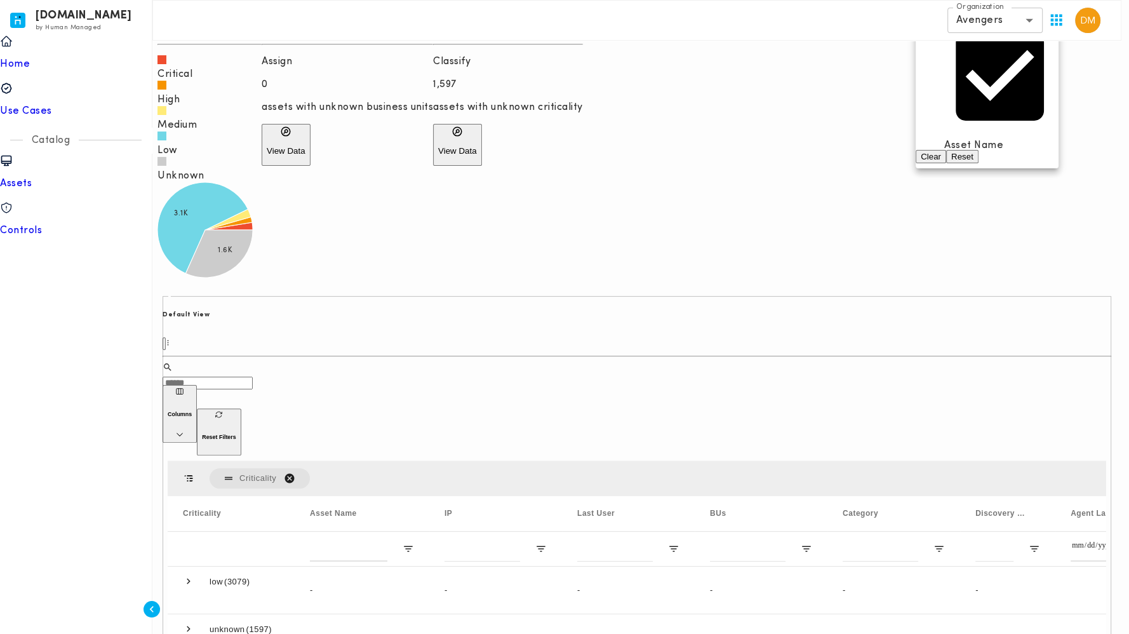
click at [827, 195] on div at bounding box center [564, 317] width 1129 height 634
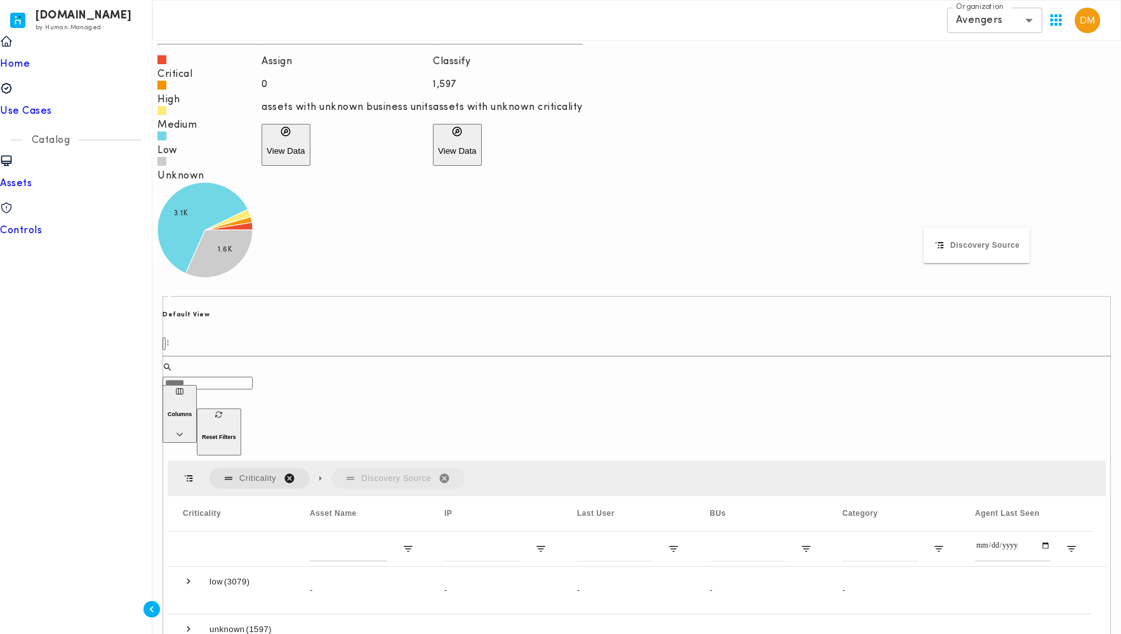
drag, startPoint x: 992, startPoint y: 269, endPoint x: 936, endPoint y: 238, distance: 63.4
click at [187, 623] on span at bounding box center [188, 628] width 11 height 11
click at [425, 496] on div "Asset Name" at bounding box center [489, 513] width 135 height 35
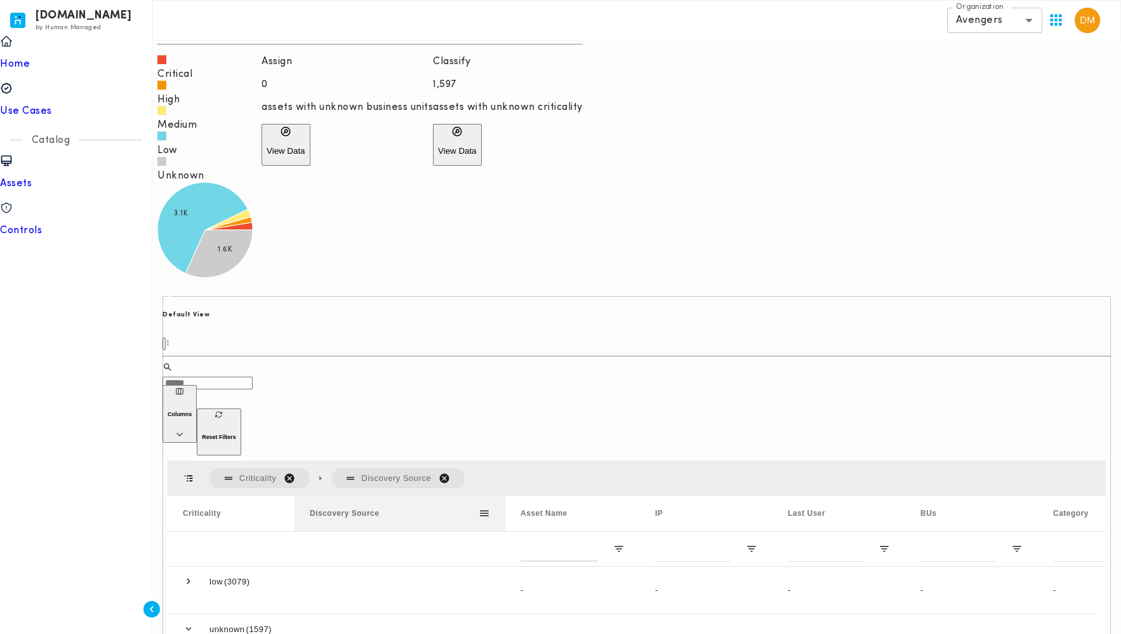
drag, startPoint x: 423, startPoint y: 267, endPoint x: 507, endPoint y: 271, distance: 83.9
click at [507, 496] on div at bounding box center [505, 513] width 5 height 35
click at [187, 623] on span at bounding box center [188, 628] width 11 height 11
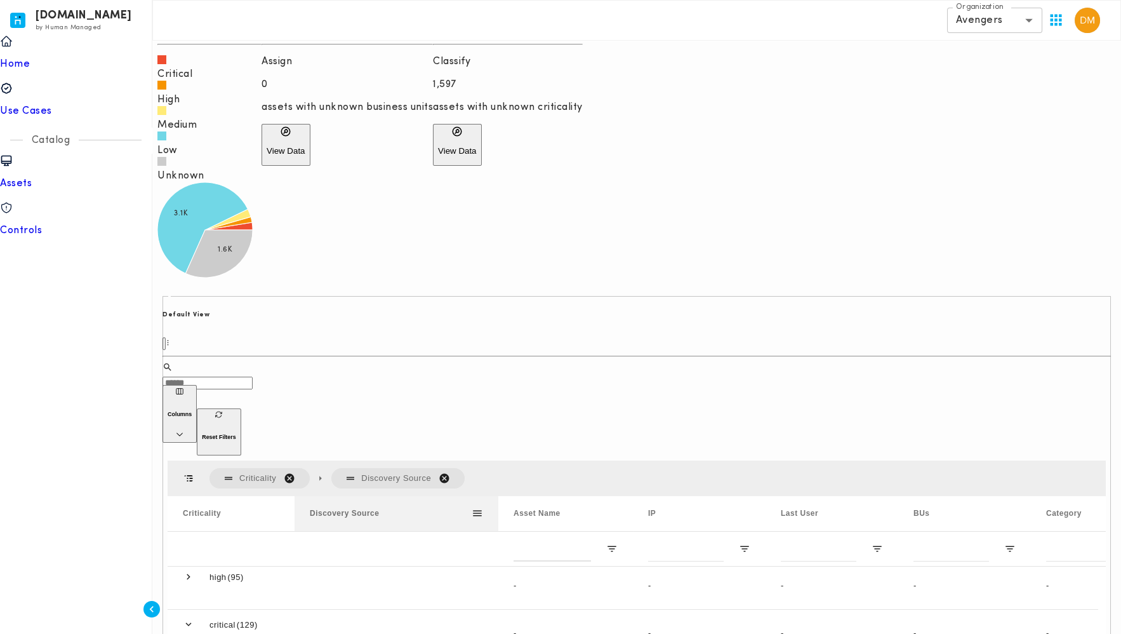
drag, startPoint x: 505, startPoint y: 269, endPoint x: 498, endPoint y: 271, distance: 7.4
click at [498, 496] on div at bounding box center [498, 513] width 5 height 35
click at [185, 618] on span at bounding box center [188, 623] width 11 height 11
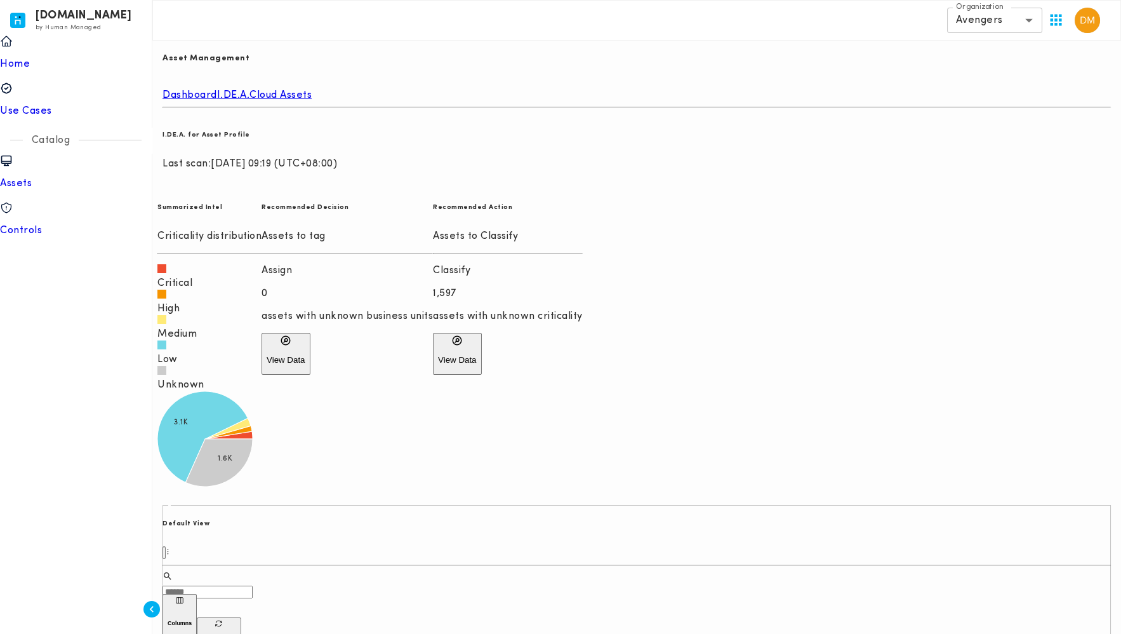
scroll to position [244, 0]
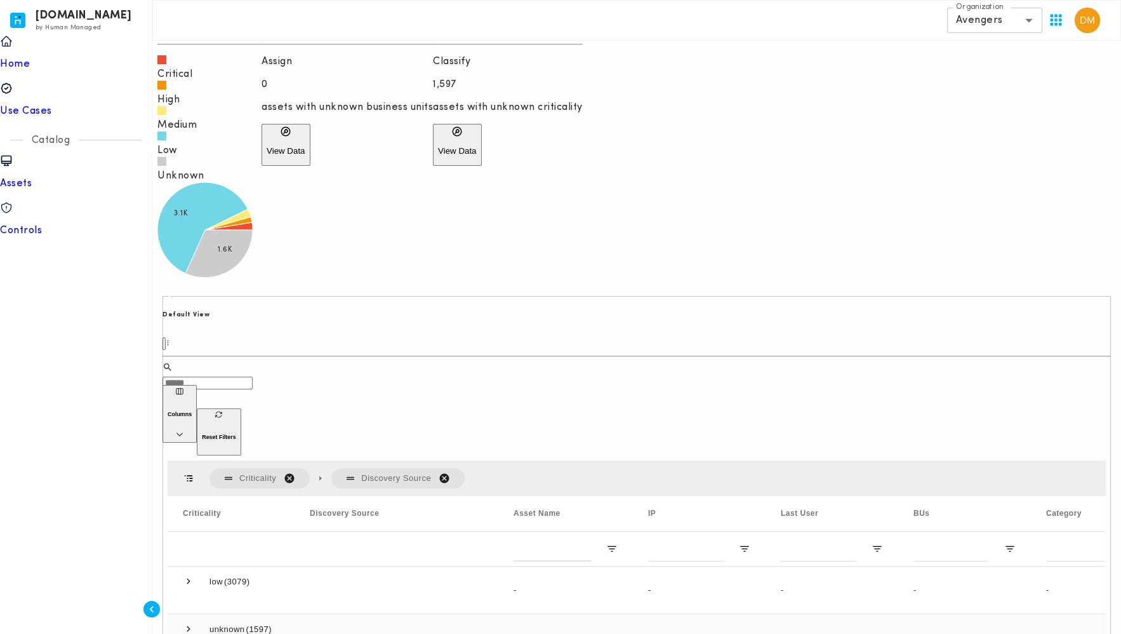
click at [186, 615] on span at bounding box center [188, 629] width 11 height 29
click at [188, 623] on span at bounding box center [188, 628] width 11 height 11
click at [290, 474] on span "Criticality. Press ENTER to sort. Press DELETE to remove" at bounding box center [289, 479] width 11 height 11
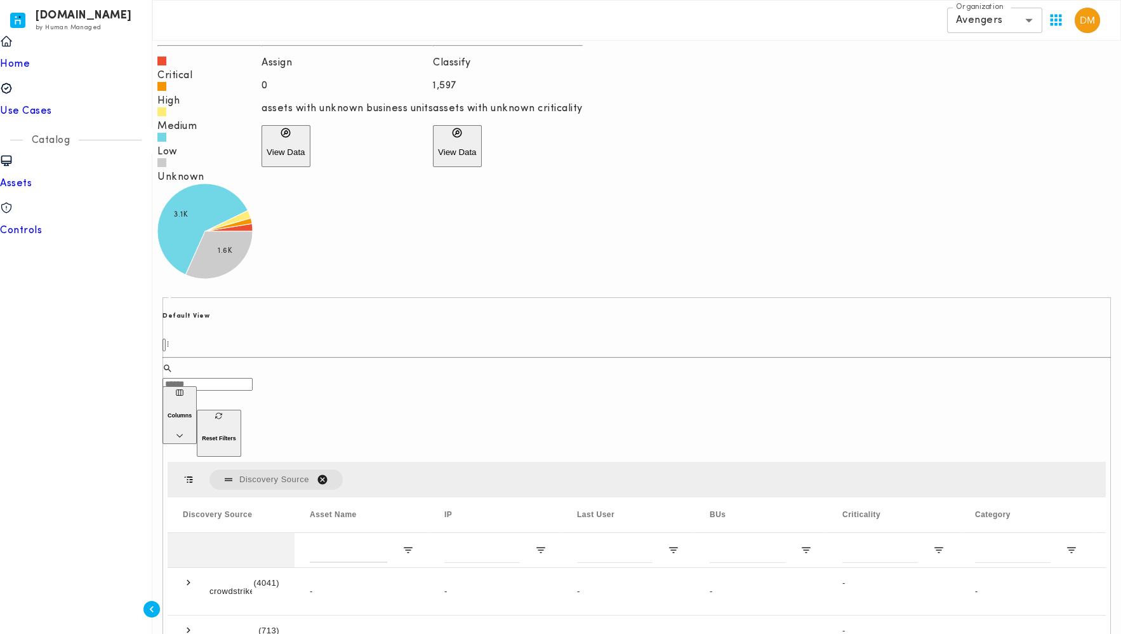
click at [183, 533] on div at bounding box center [231, 550] width 97 height 34
click at [185, 576] on span at bounding box center [188, 581] width 11 height 11
click at [471, 615] on div "192.168.1.109" at bounding box center [495, 638] width 133 height 47
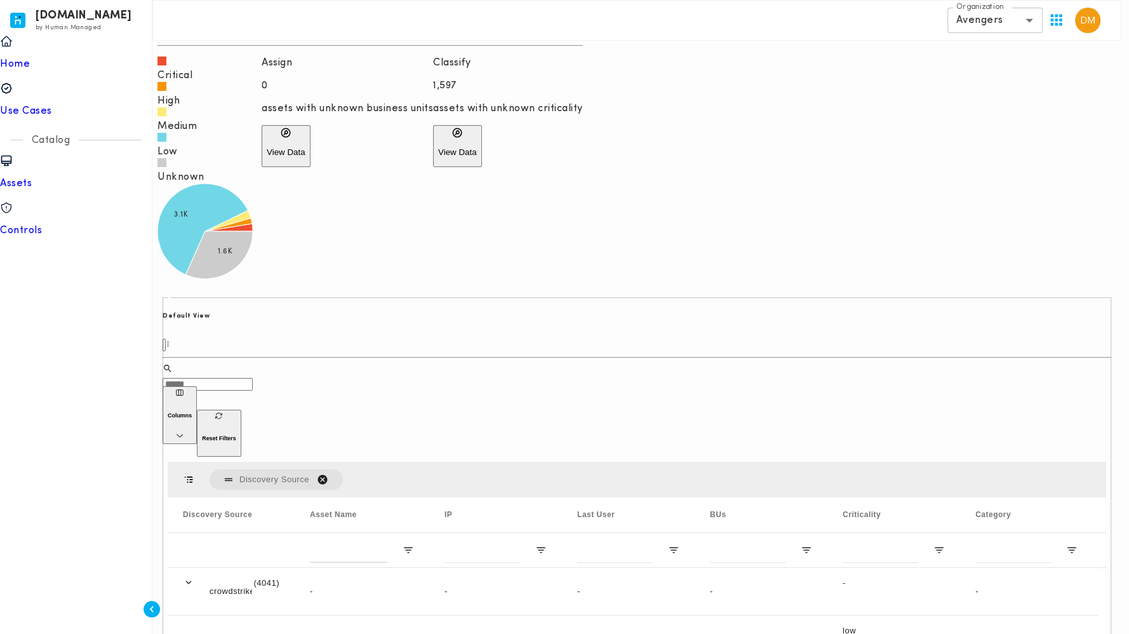
click at [190, 576] on span at bounding box center [188, 581] width 11 height 11
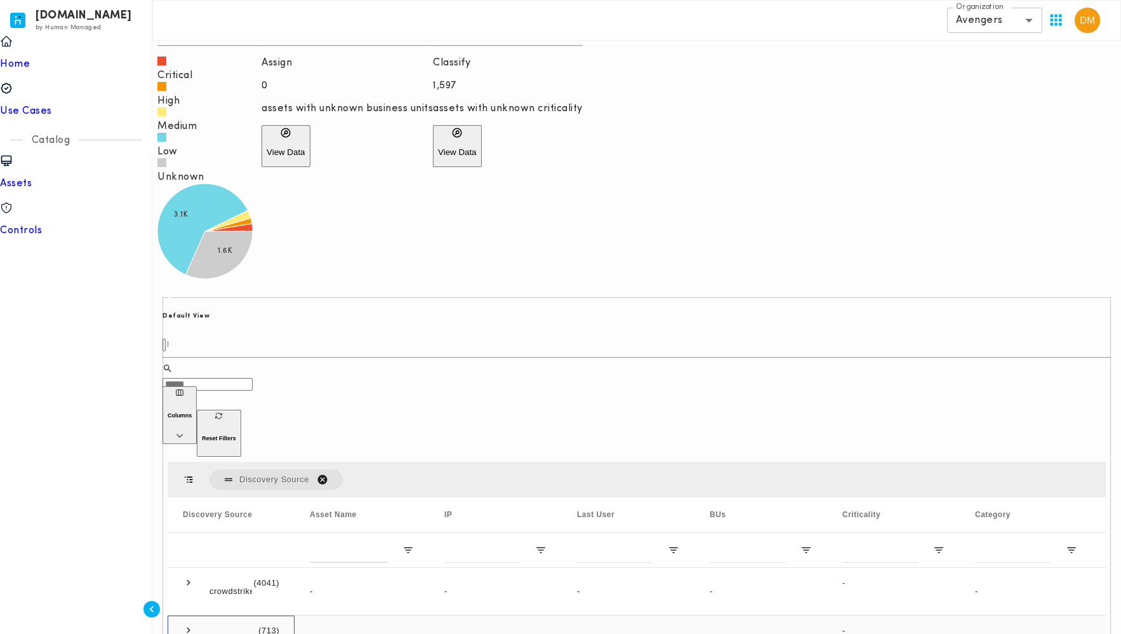
click at [191, 624] on span at bounding box center [188, 629] width 11 height 11
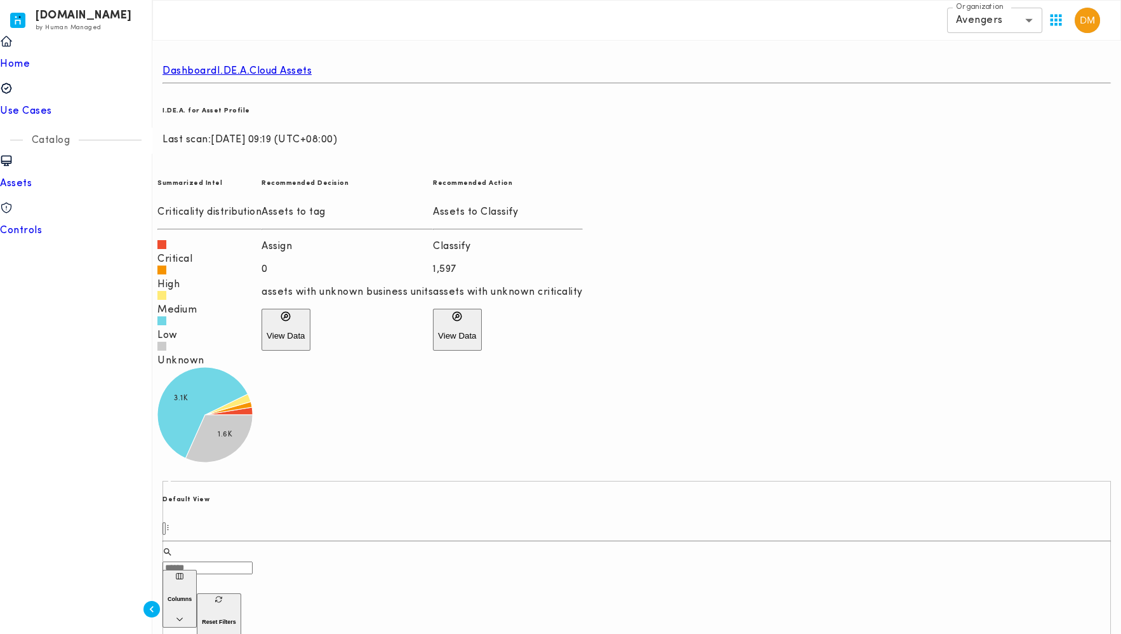
scroll to position [58, 0]
click at [312, 67] on link "Cloud Assets" at bounding box center [281, 72] width 62 height 10
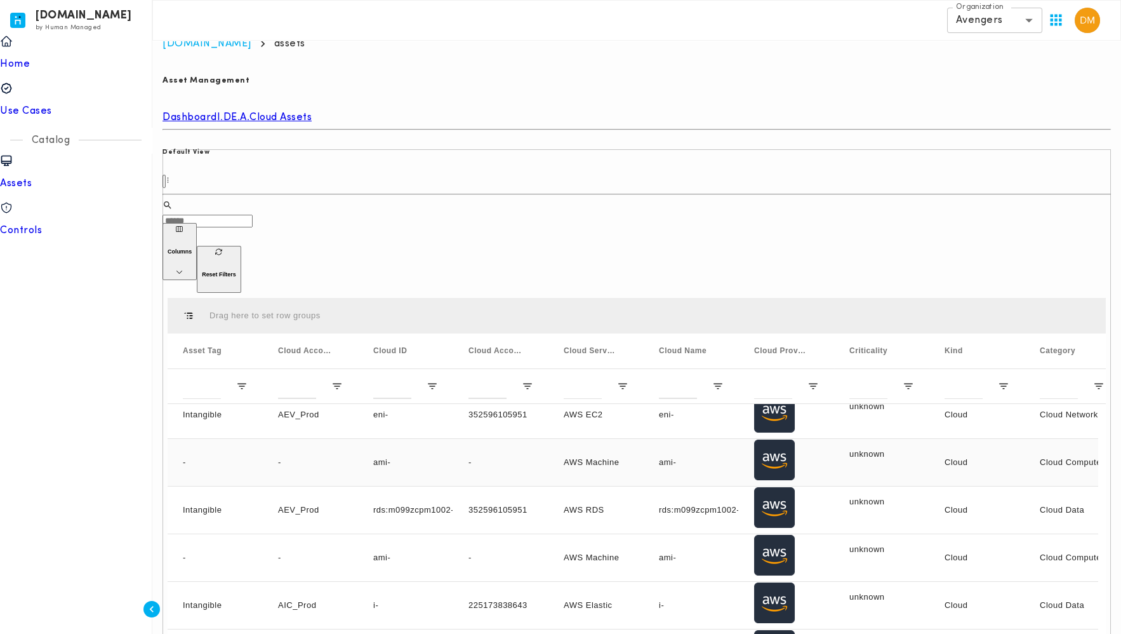
scroll to position [1156, 0]
click at [811, 380] on span "Open Filter Menu" at bounding box center [813, 385] width 11 height 11
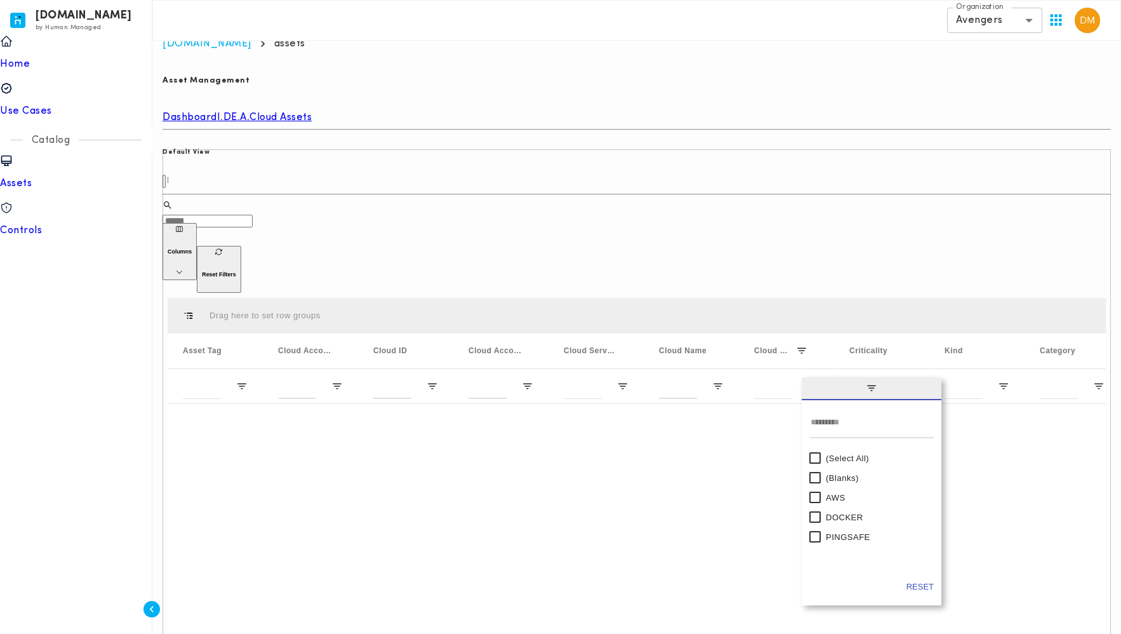
scroll to position [0, 0]
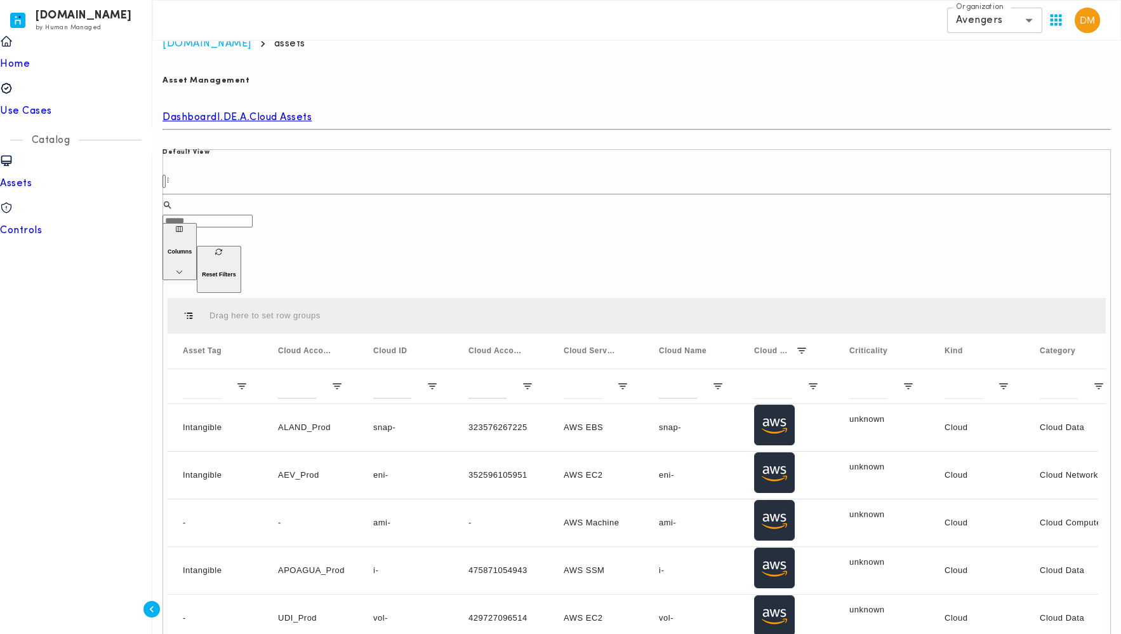
click at [719, 200] on div "​ ​" at bounding box center [637, 211] width 949 height 23
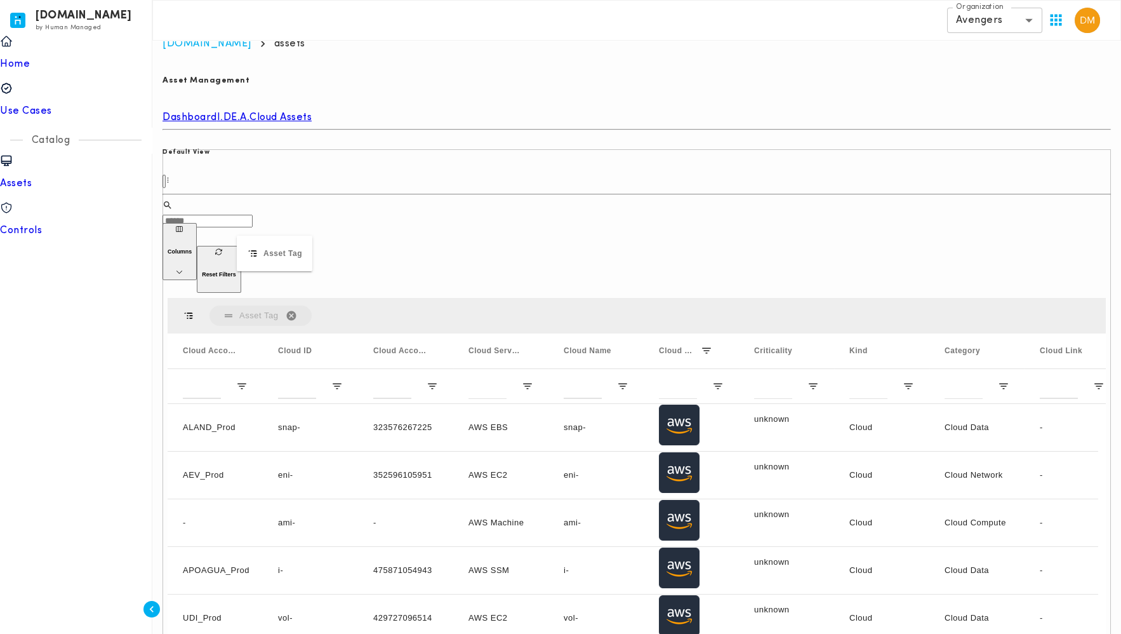
drag, startPoint x: 202, startPoint y: 269, endPoint x: 244, endPoint y: 242, distance: 50.5
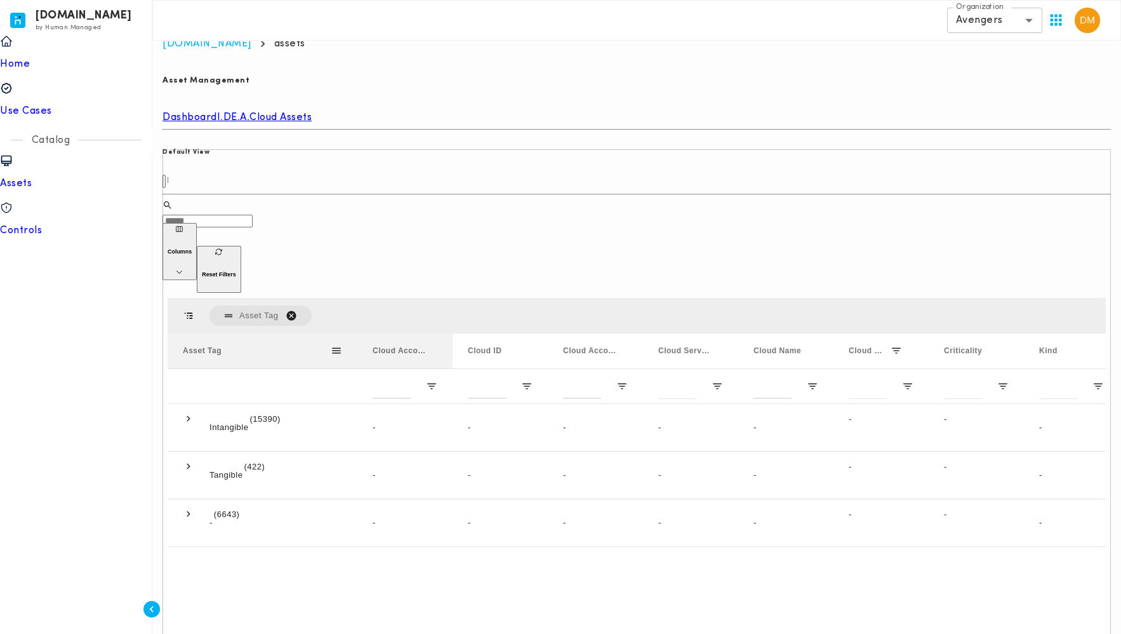
drag, startPoint x: 294, startPoint y: 265, endPoint x: 357, endPoint y: 267, distance: 62.9
click at [357, 333] on div at bounding box center [357, 350] width 5 height 35
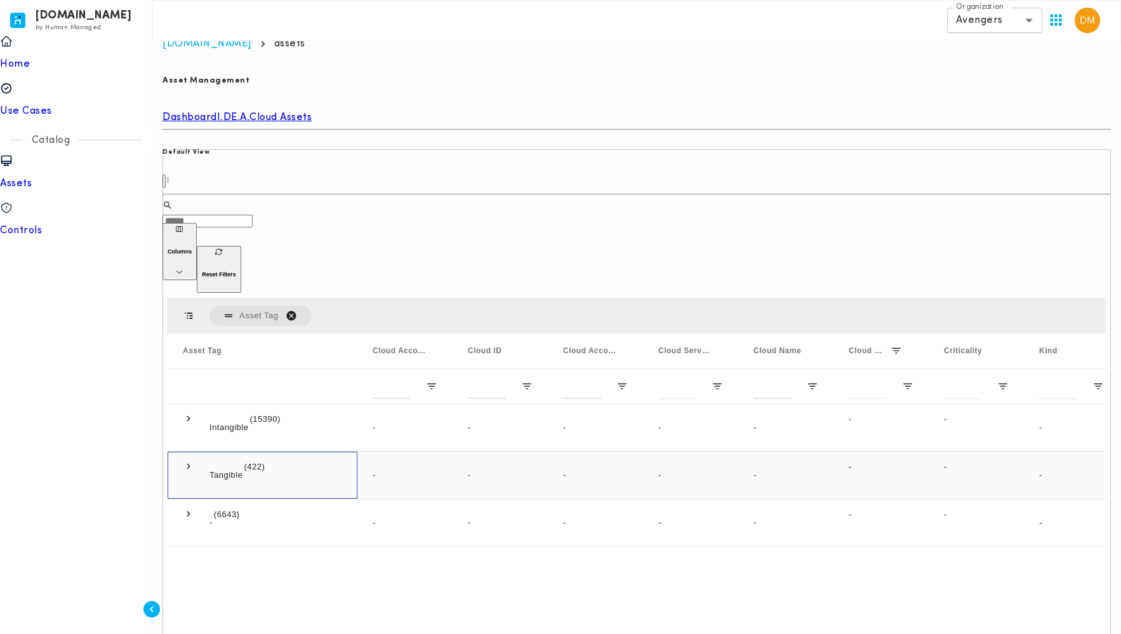
click at [187, 460] on span at bounding box center [188, 465] width 11 height 11
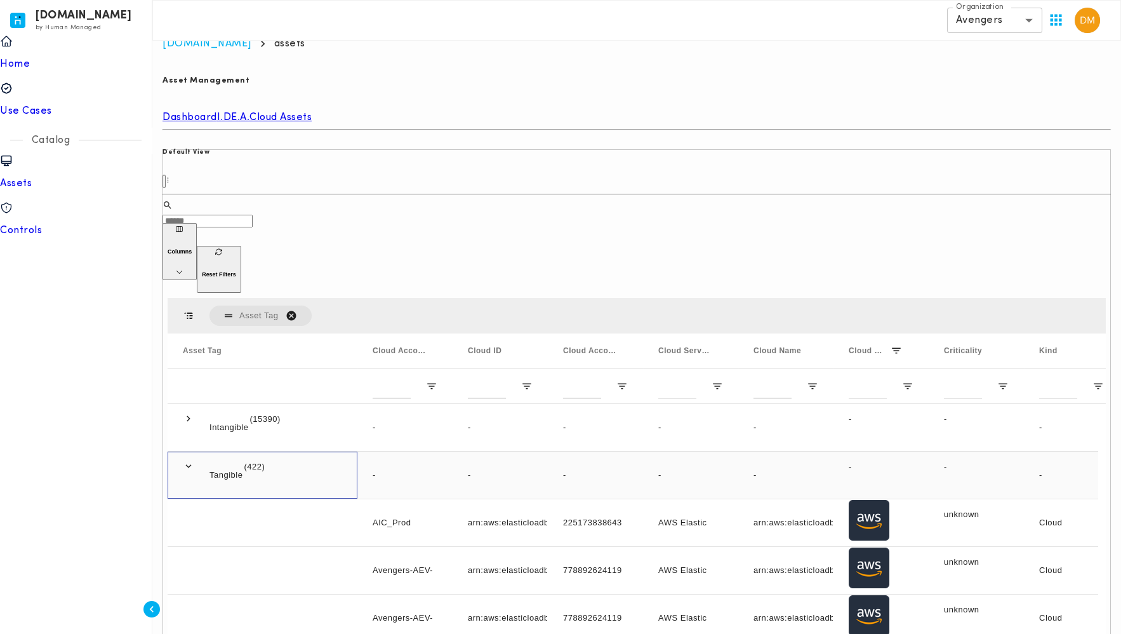
click at [187, 460] on span at bounding box center [188, 465] width 11 height 11
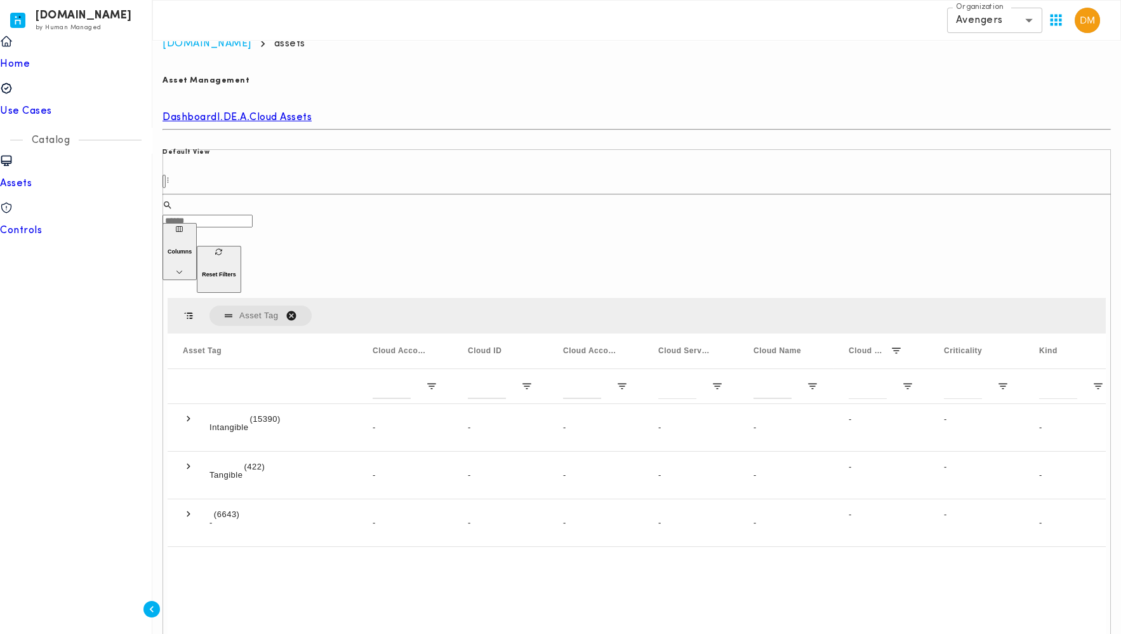
click at [293, 310] on span "Asset Tag. Press ENTER to sort. Press DELETE to remove" at bounding box center [291, 315] width 11 height 11
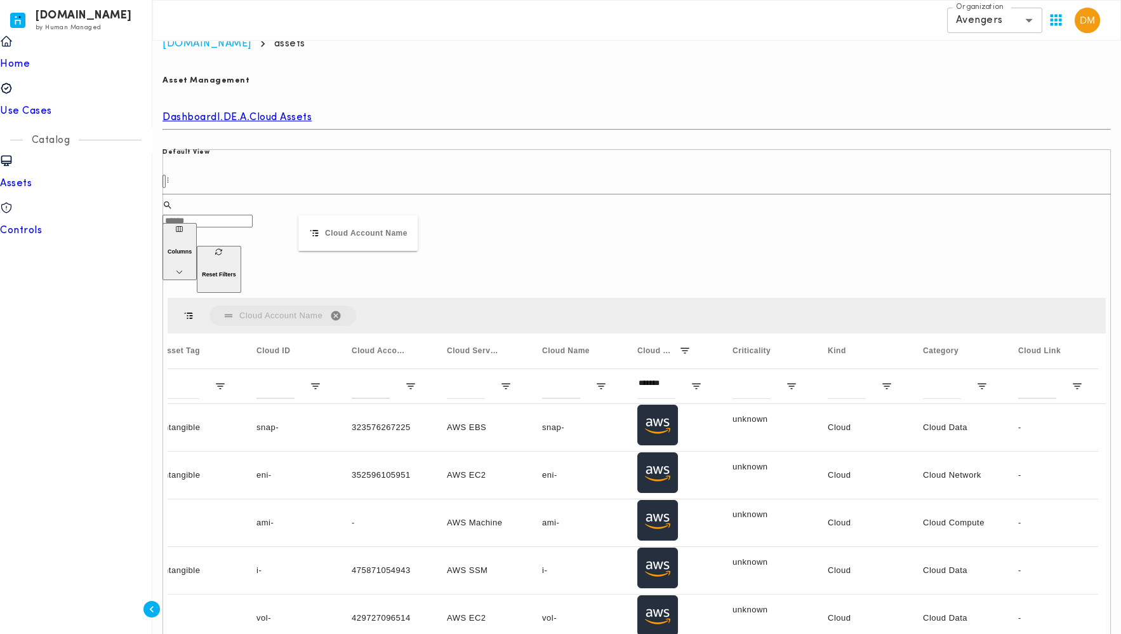
scroll to position [0, 22]
drag, startPoint x: 187, startPoint y: 267, endPoint x: 305, endPoint y: 224, distance: 124.9
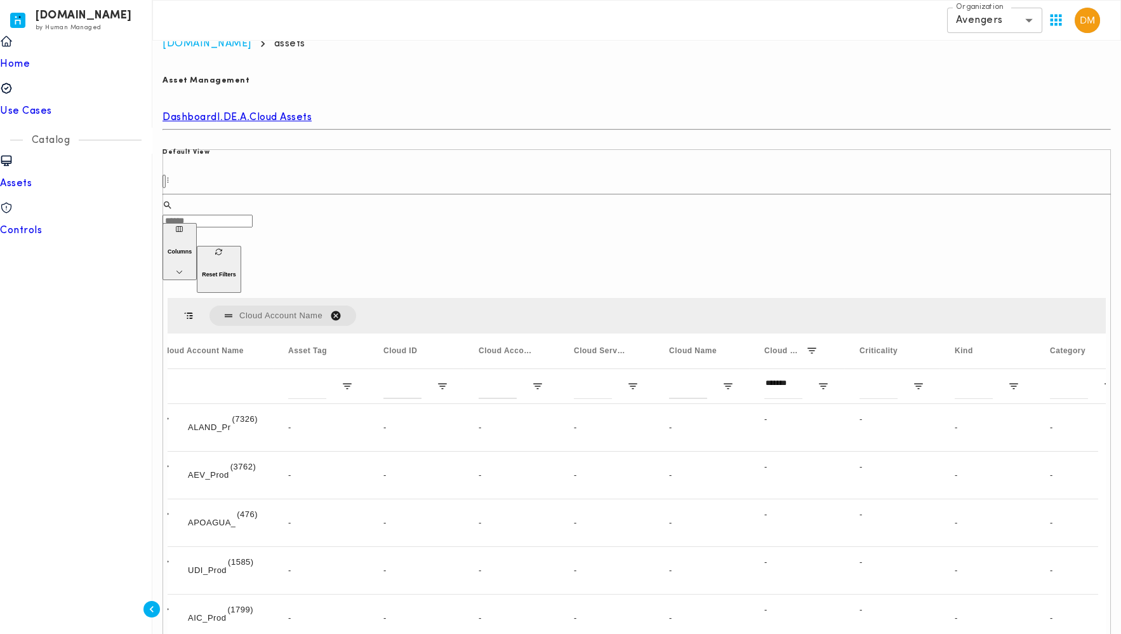
scroll to position [0, 0]
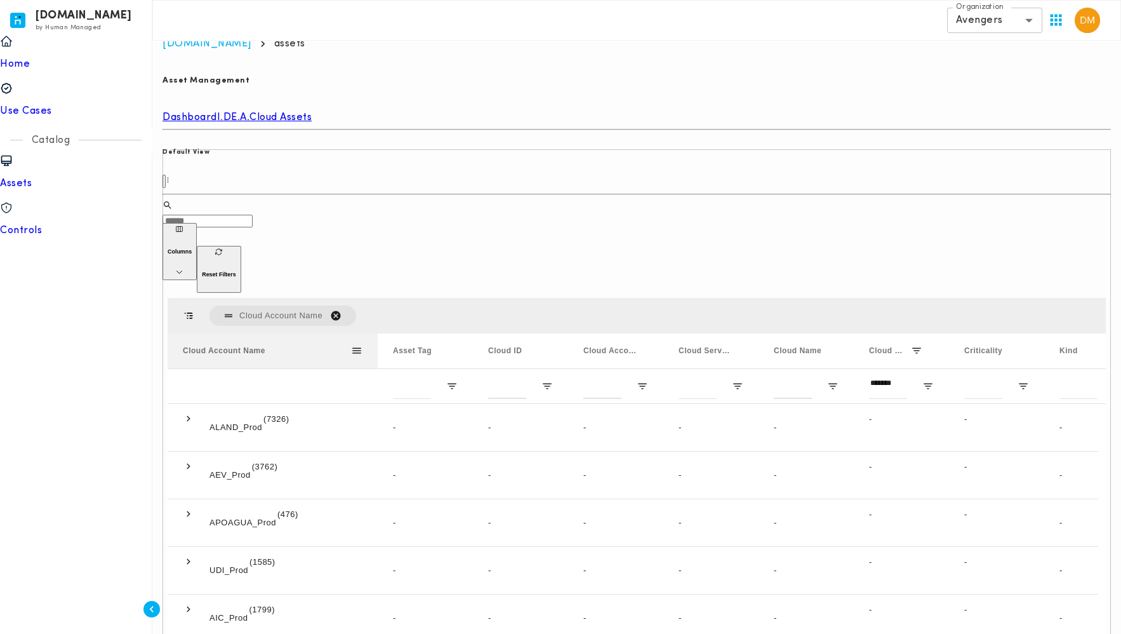
drag, startPoint x: 293, startPoint y: 269, endPoint x: 376, endPoint y: 262, distance: 83.5
click at [376, 333] on div at bounding box center [377, 350] width 5 height 35
click at [449, 380] on span "Open Filter Menu" at bounding box center [451, 385] width 11 height 11
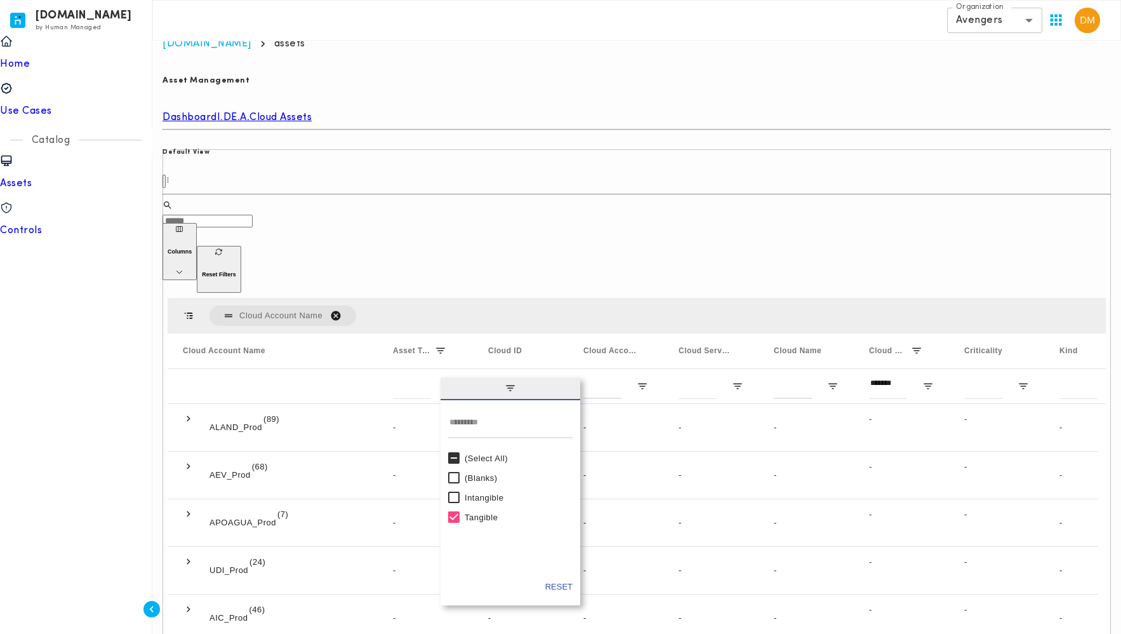
click at [488, 200] on div "Default View ​ ​ Columns Reset Filters Press ENTER to sort. Press ALT DOWN to o…" at bounding box center [637, 426] width 949 height 561
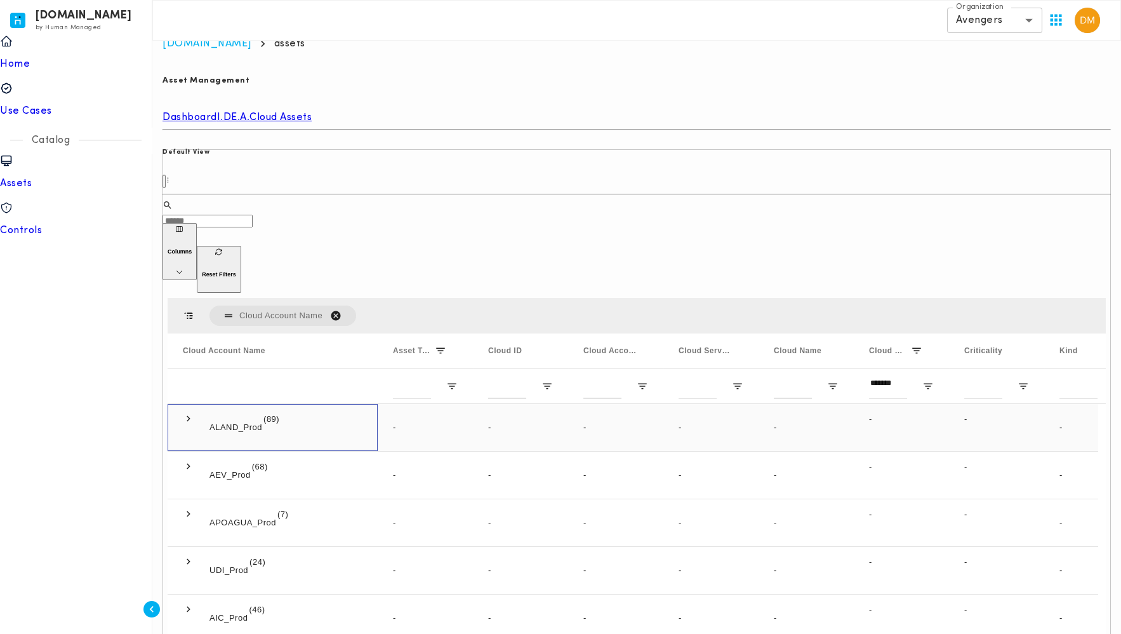
click at [189, 413] on span at bounding box center [188, 418] width 11 height 11
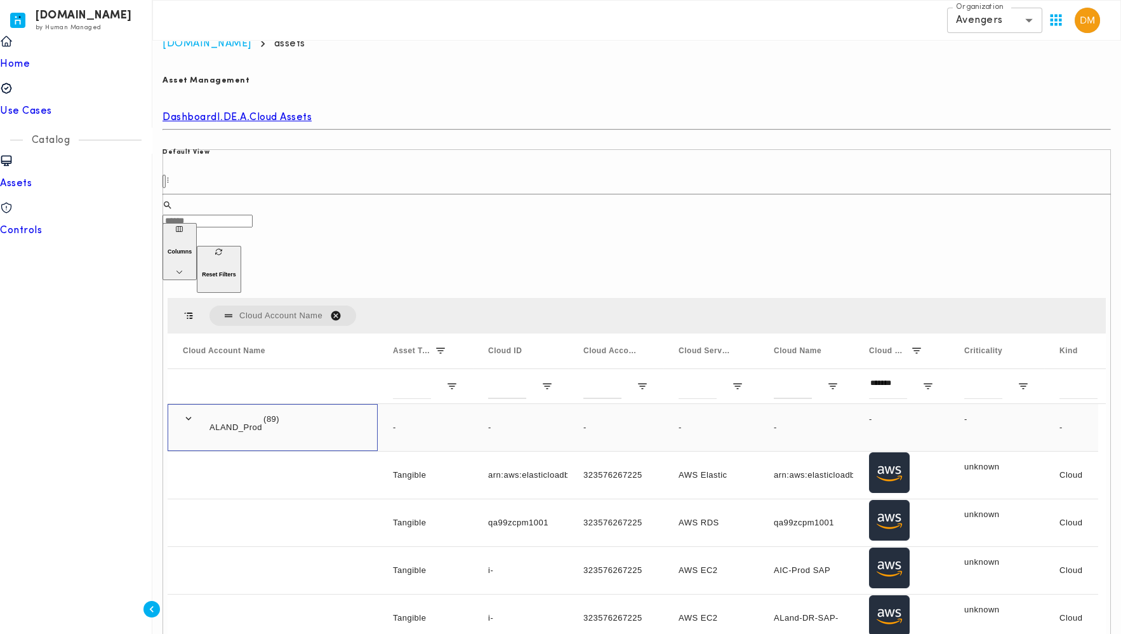
click at [189, 413] on span at bounding box center [188, 418] width 11 height 11
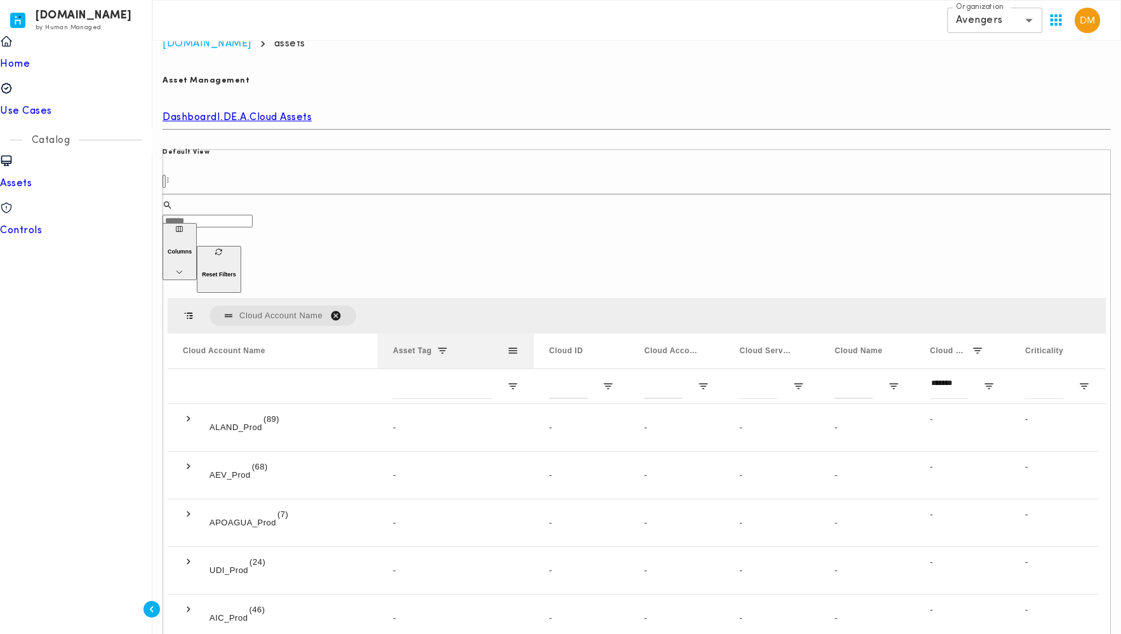
drag, startPoint x: 471, startPoint y: 269, endPoint x: 532, endPoint y: 269, distance: 61.0
click at [532, 333] on div at bounding box center [533, 350] width 5 height 35
click at [250, 112] on link "I.DE.A." at bounding box center [233, 117] width 33 height 10
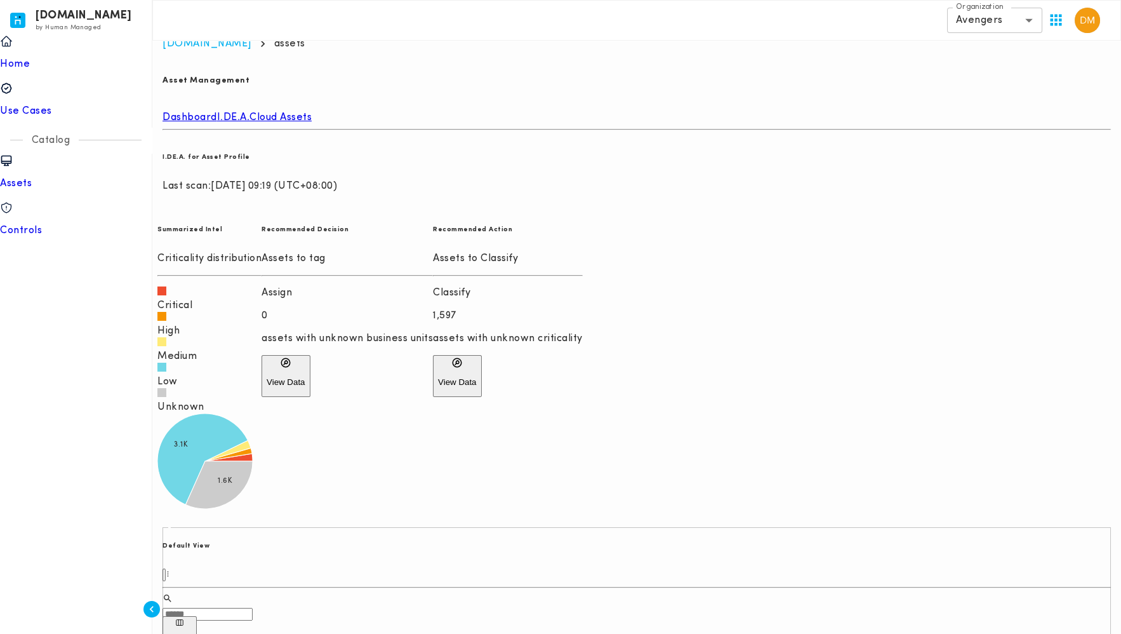
click at [205, 112] on link "Dashboard" at bounding box center [190, 117] width 55 height 10
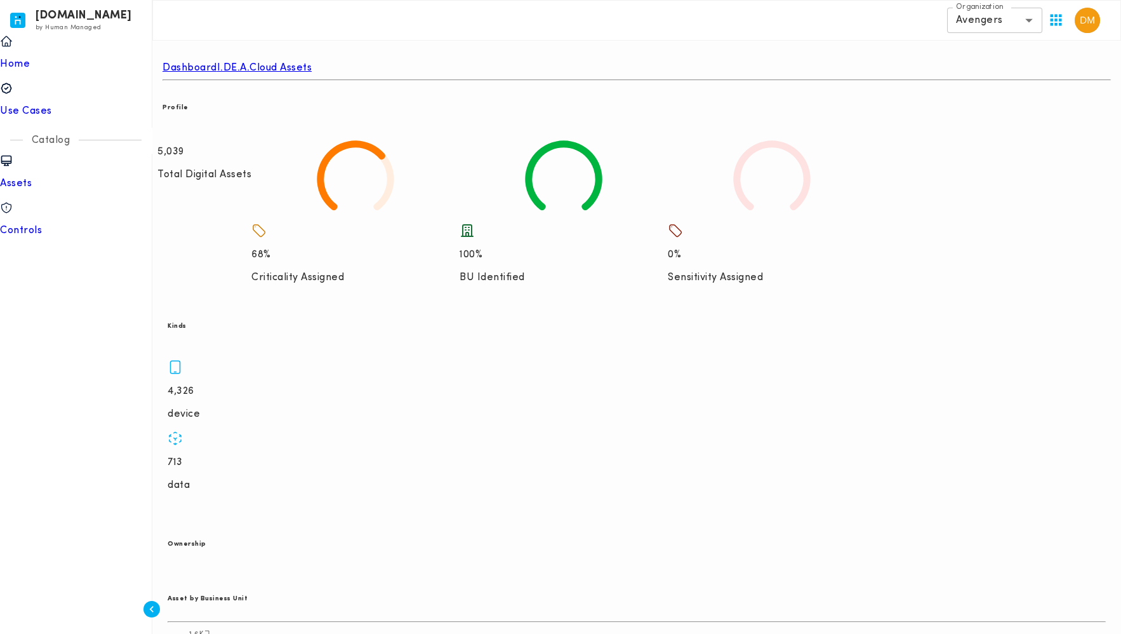
scroll to position [64, 0]
click at [74, 105] on p "Use Cases" at bounding box center [76, 111] width 152 height 13
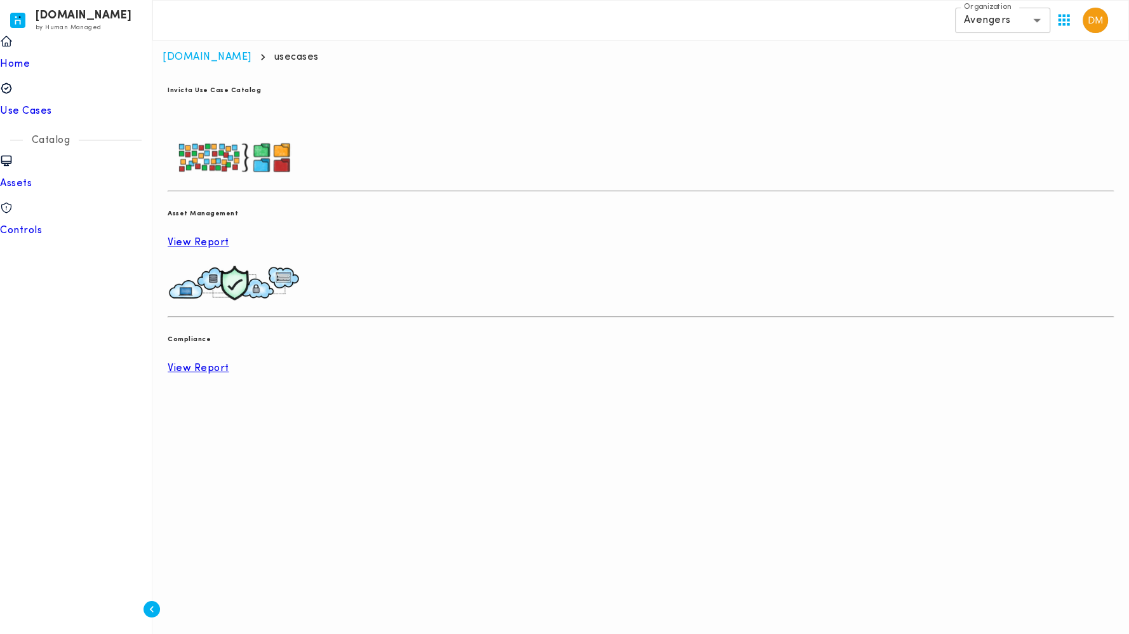
click at [411, 362] on p "View Report" at bounding box center [641, 368] width 946 height 13
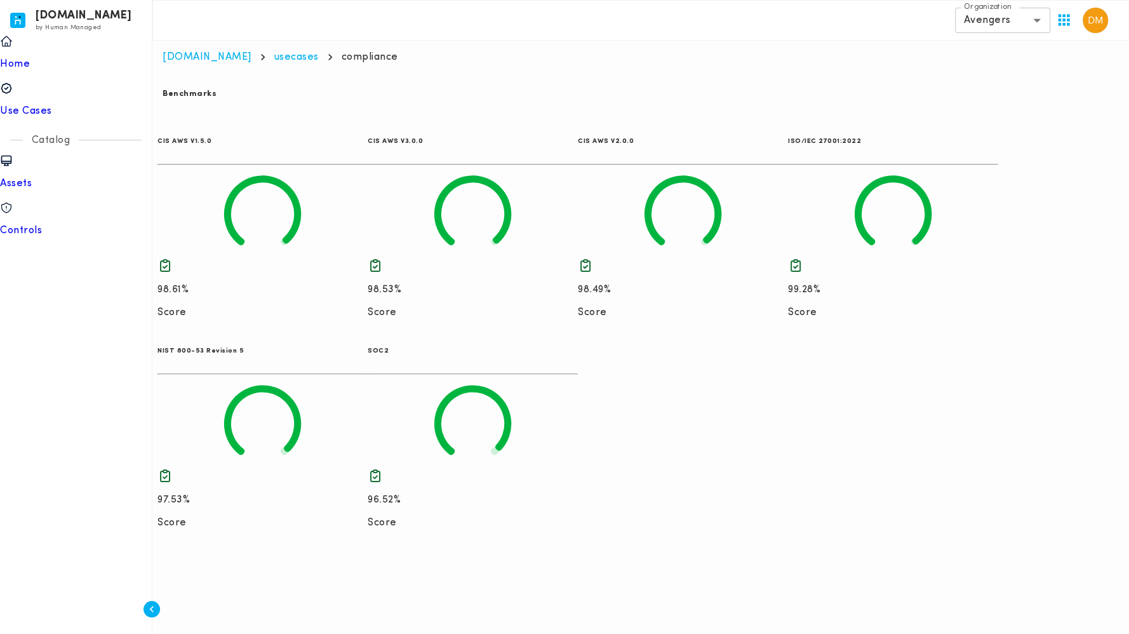
click at [542, 493] on p "96.52%" at bounding box center [473, 499] width 210 height 13
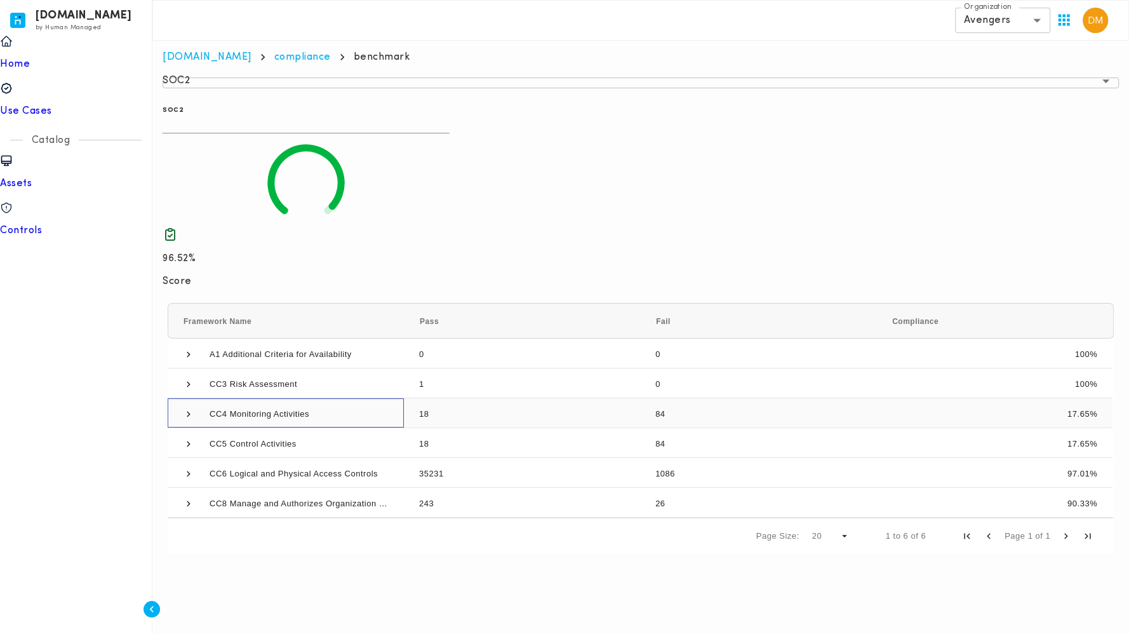
click at [183, 413] on span at bounding box center [188, 413] width 11 height 11
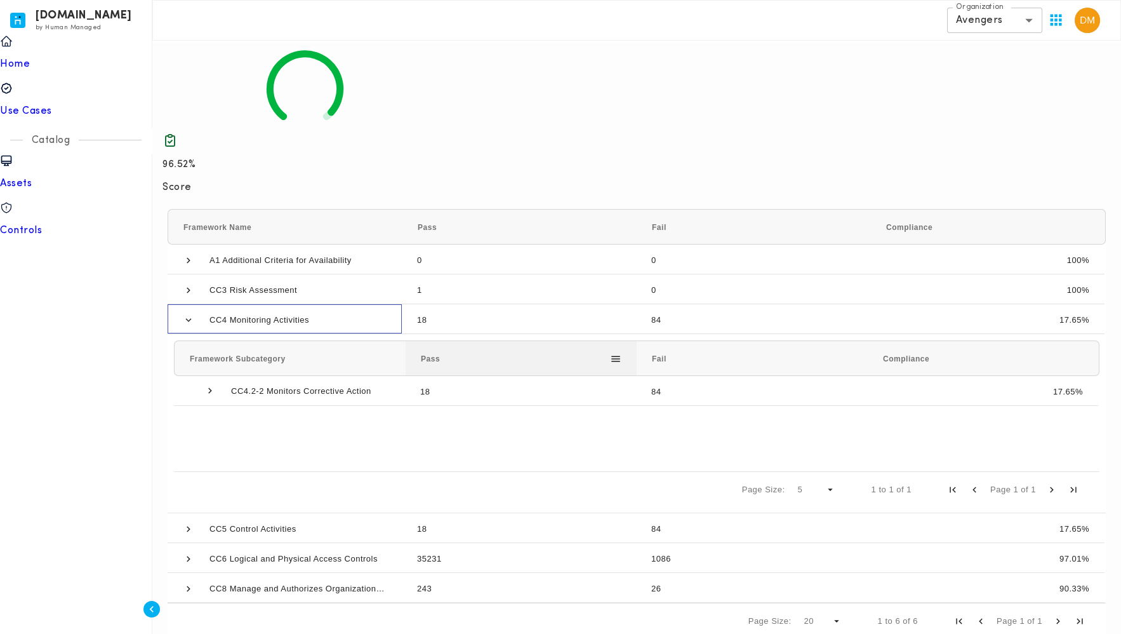
scroll to position [112, 0]
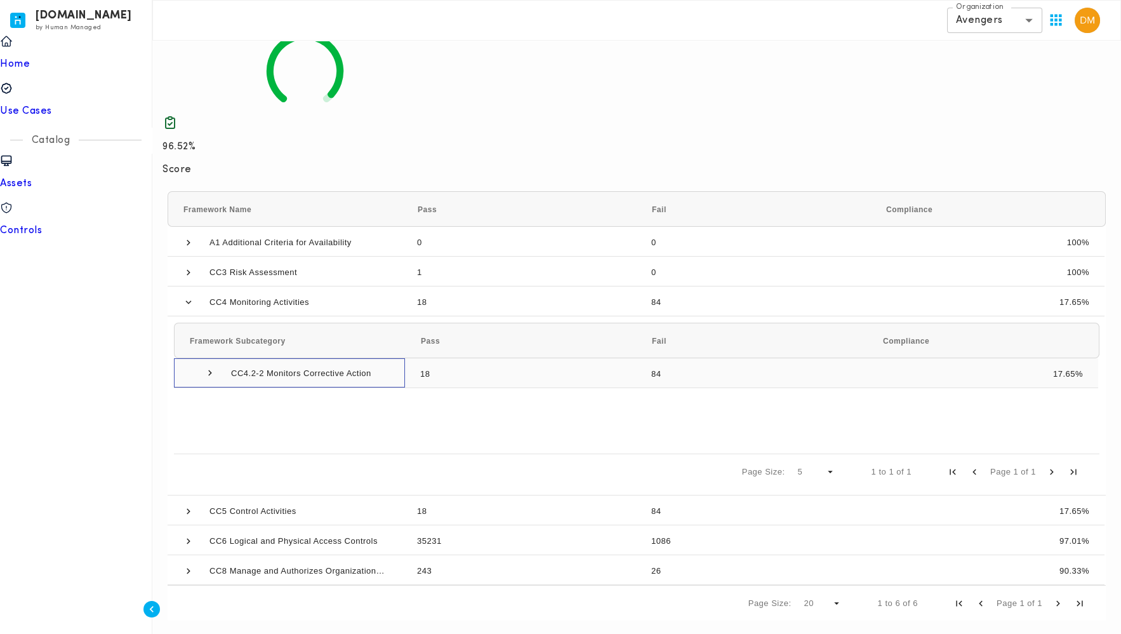
click at [206, 376] on span at bounding box center [209, 372] width 11 height 11
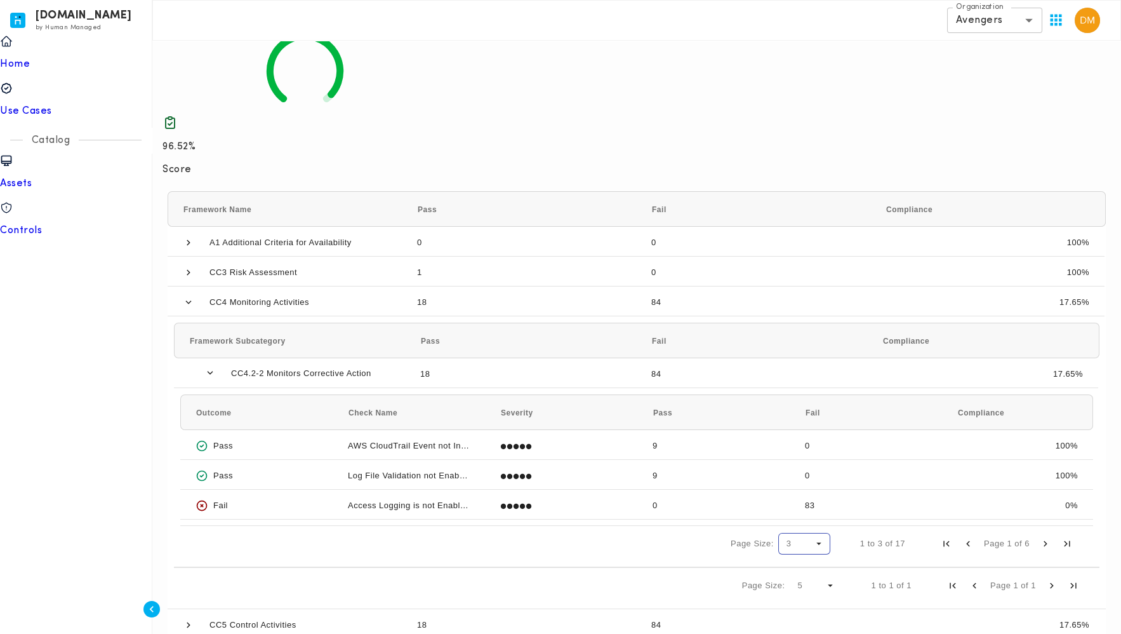
click at [813, 549] on span "Page Size" at bounding box center [818, 543] width 11 height 11
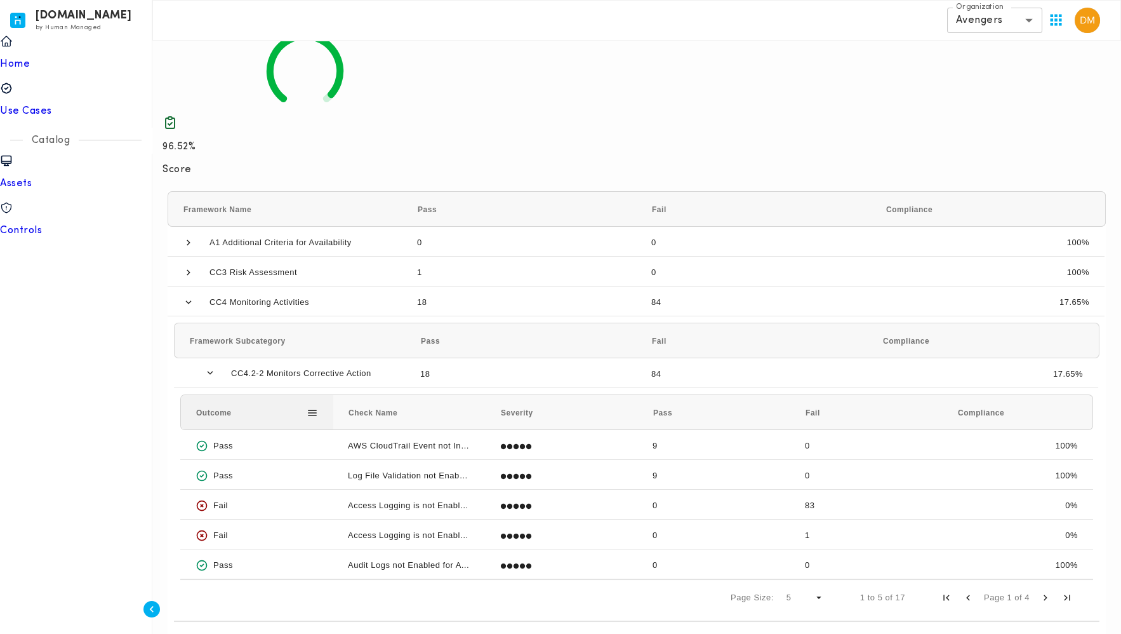
click at [237, 417] on div "Outcome" at bounding box center [251, 412] width 110 height 29
click at [274, 420] on div "Outcome 1" at bounding box center [251, 412] width 110 height 29
click at [298, 503] on div "Fail" at bounding box center [257, 505] width 122 height 30
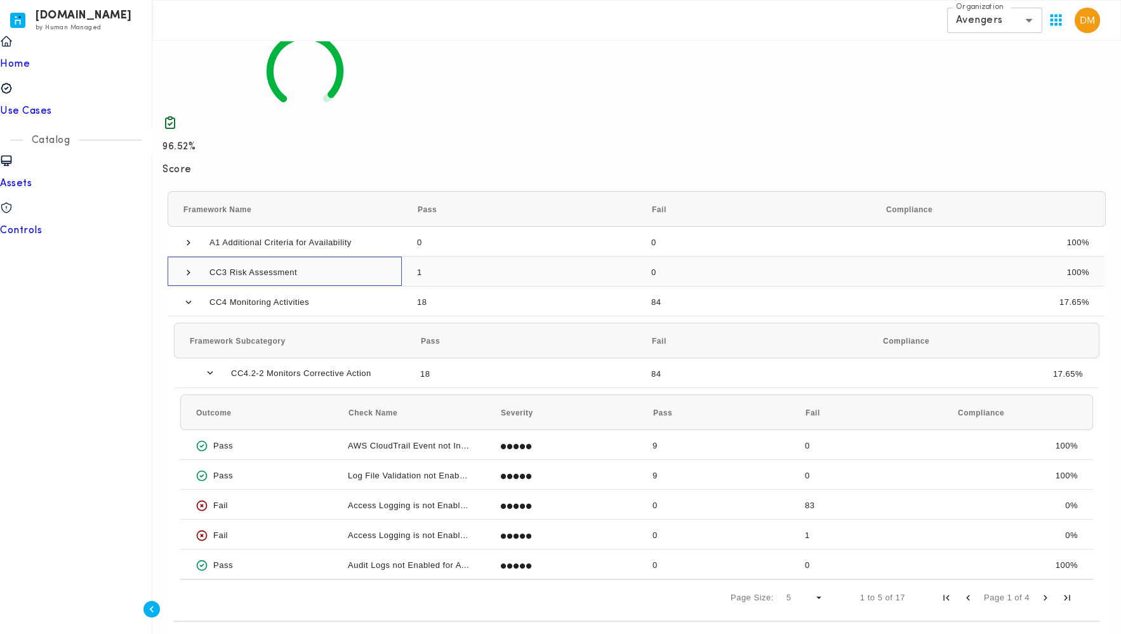
click at [183, 267] on span at bounding box center [188, 272] width 11 height 30
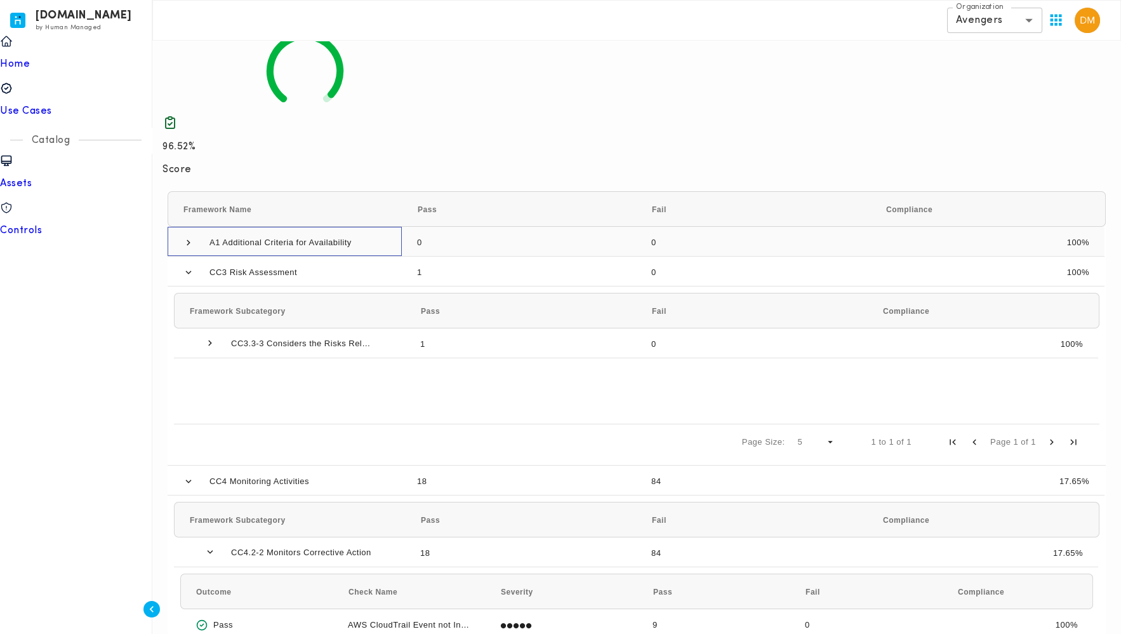
click at [187, 244] on span at bounding box center [188, 242] width 11 height 11
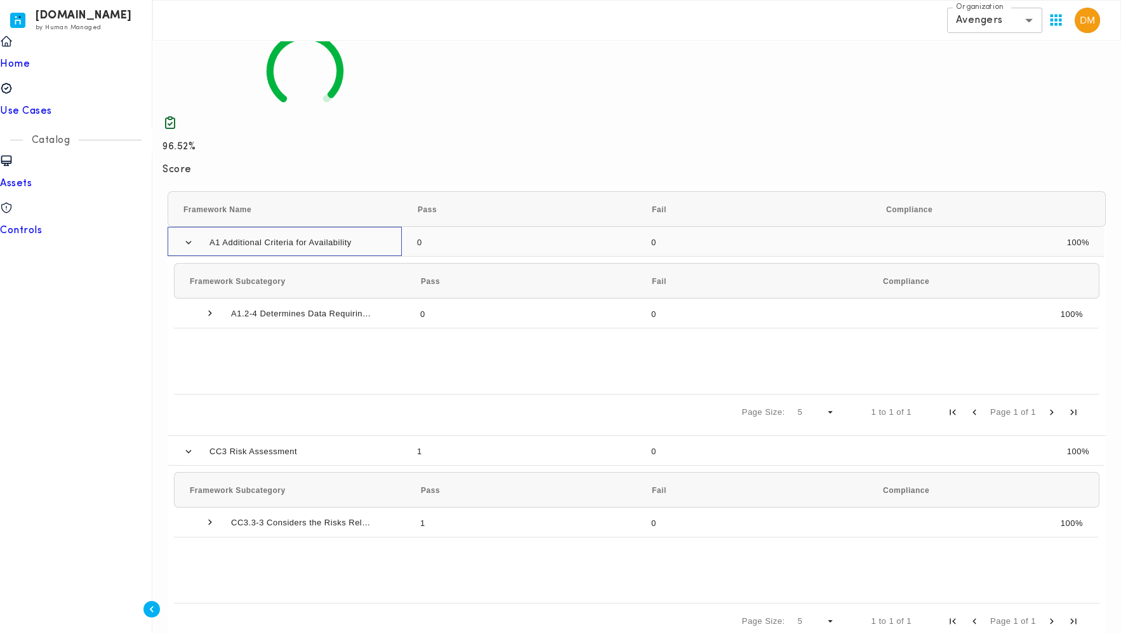
click at [187, 244] on span at bounding box center [188, 242] width 11 height 11
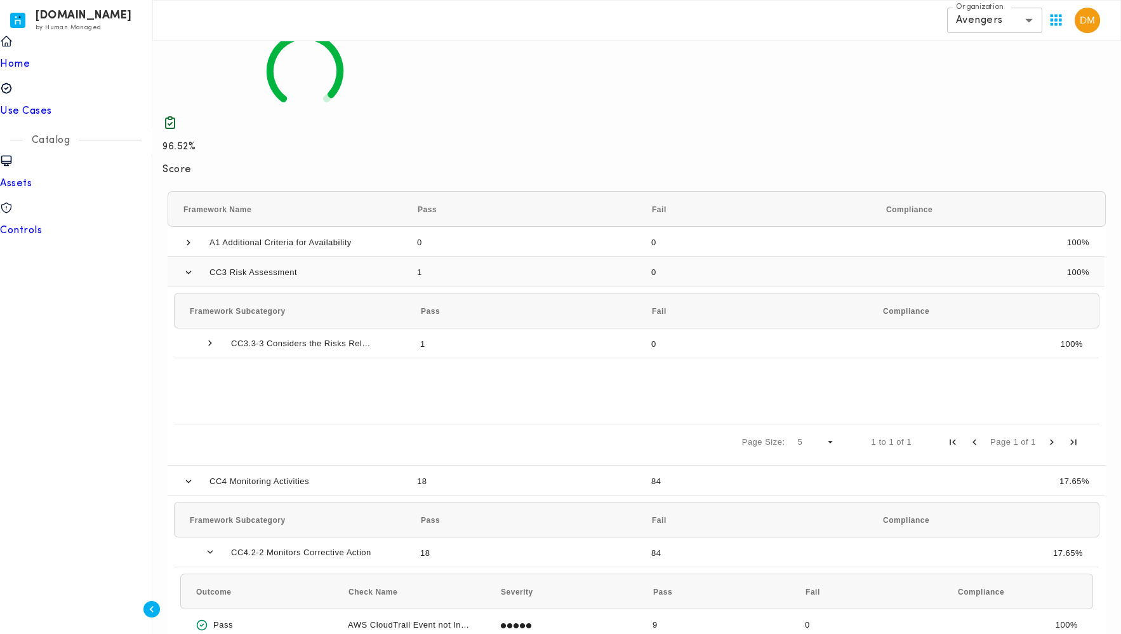
click at [183, 274] on span at bounding box center [188, 272] width 11 height 11
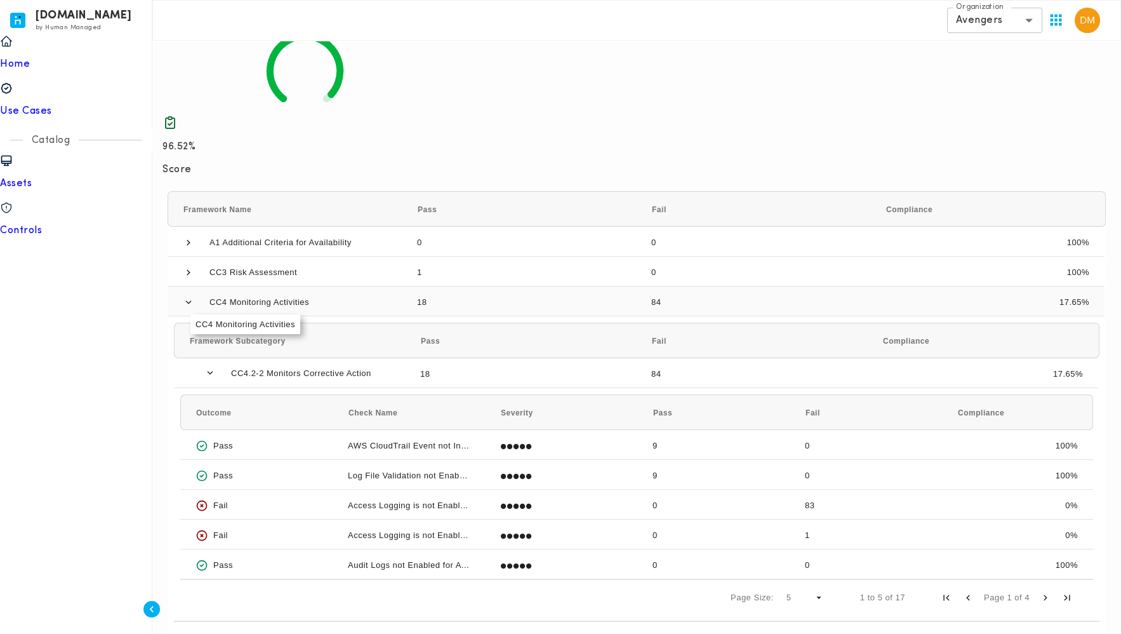
click at [185, 306] on span at bounding box center [188, 301] width 11 height 11
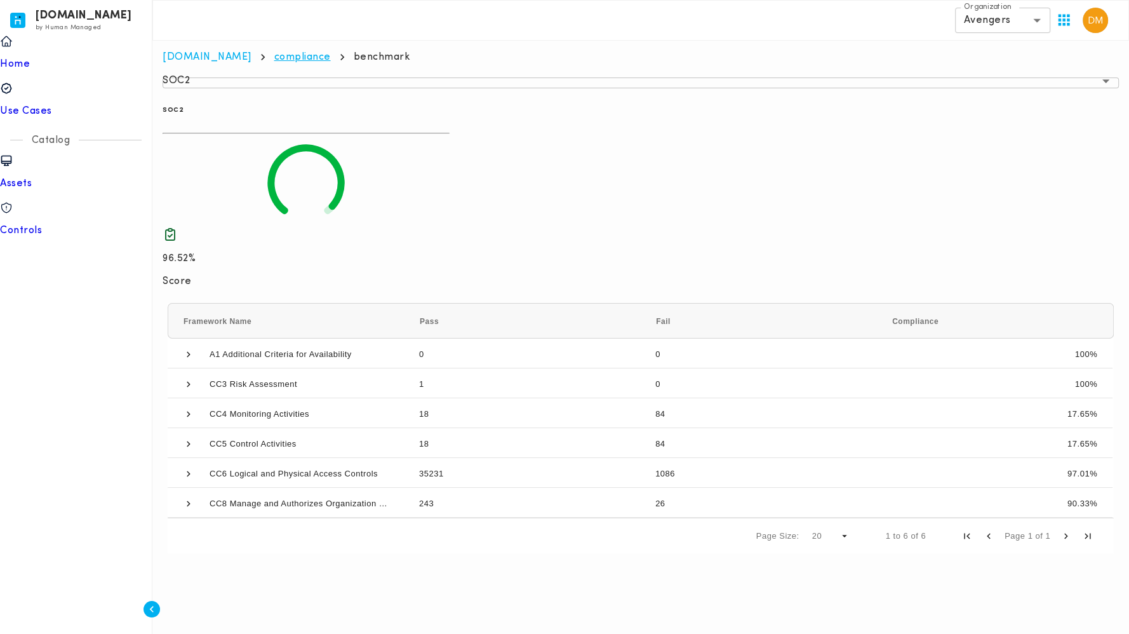
click at [274, 55] on link "compliance" at bounding box center [302, 57] width 57 height 10
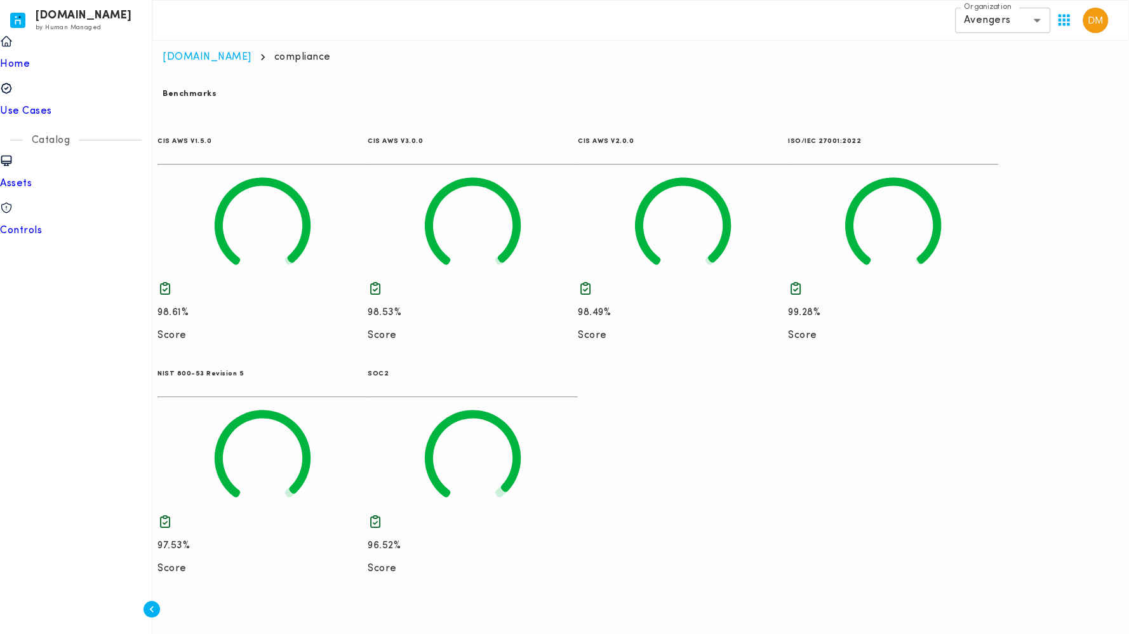
click at [479, 410] on icon at bounding box center [473, 453] width 96 height 87
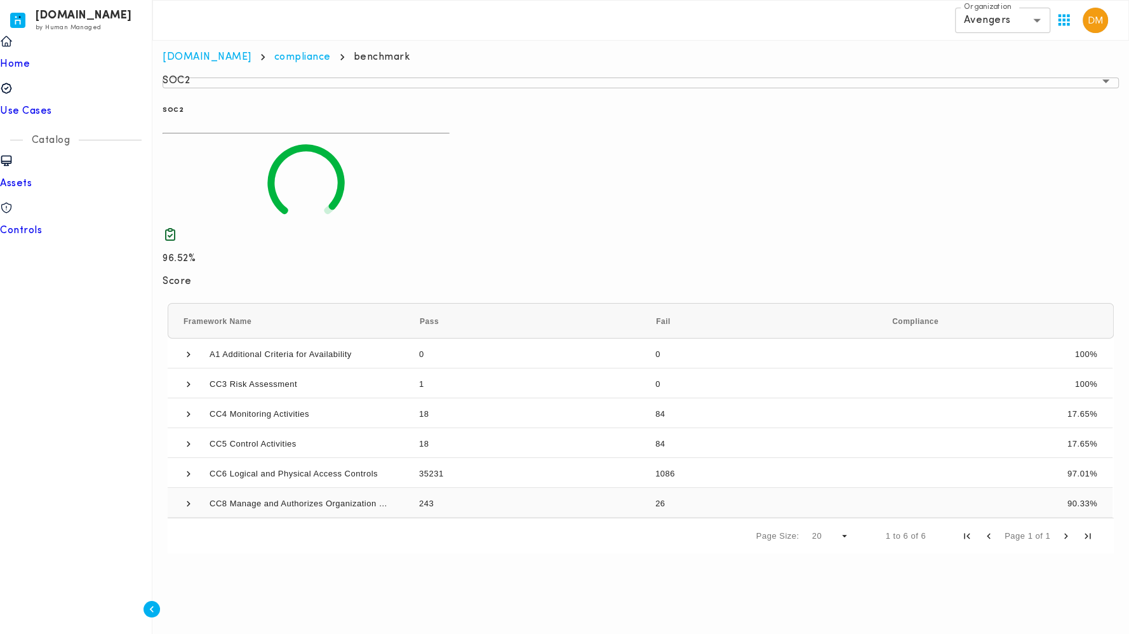
click at [184, 508] on span at bounding box center [188, 503] width 11 height 11
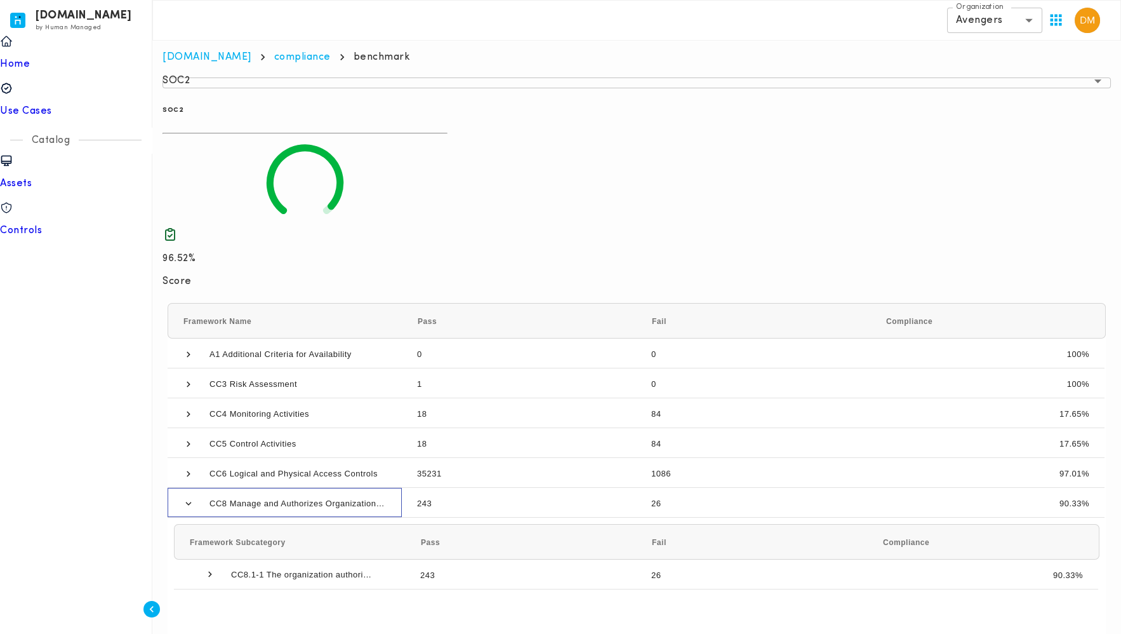
scroll to position [112, 0]
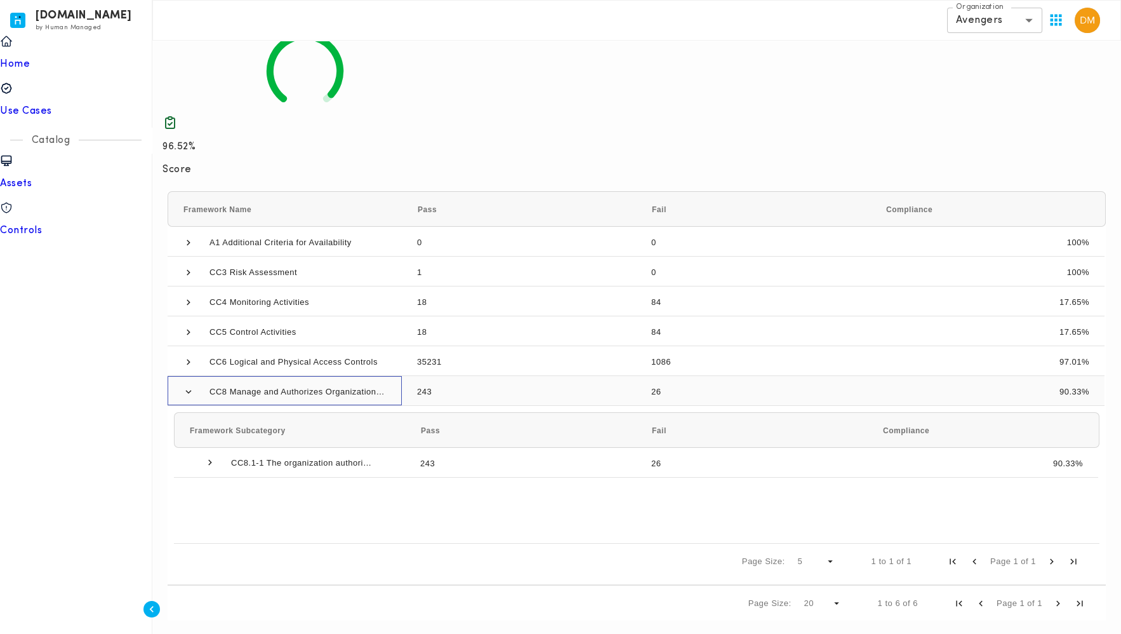
click at [183, 394] on span at bounding box center [188, 391] width 11 height 11
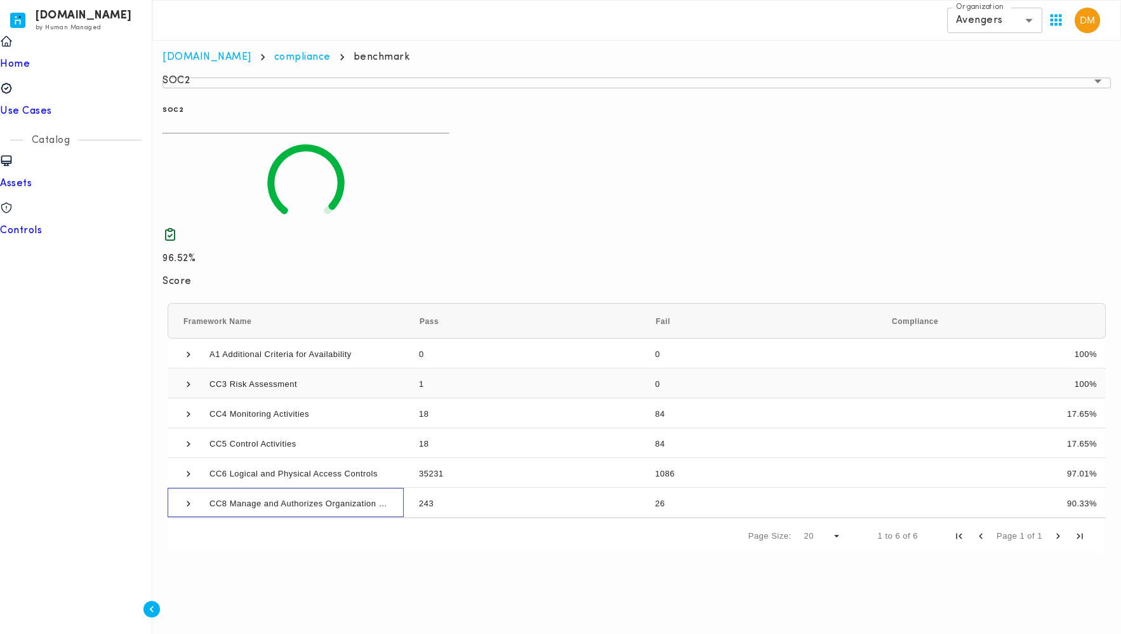
scroll to position [0, 0]
click at [183, 477] on span at bounding box center [188, 473] width 11 height 11
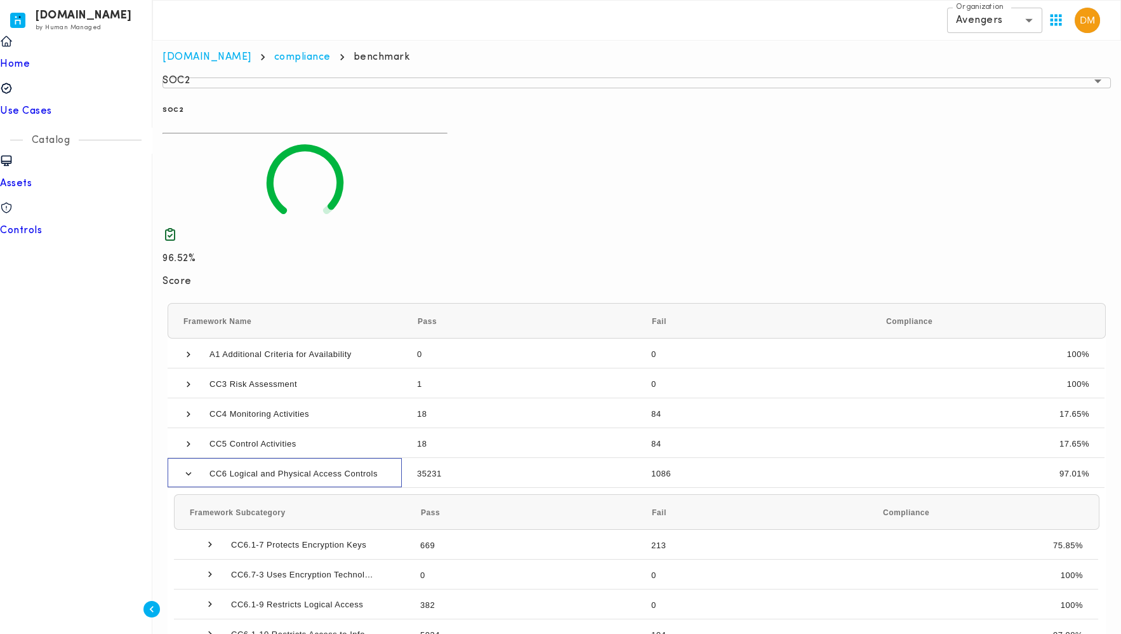
scroll to position [166, 0]
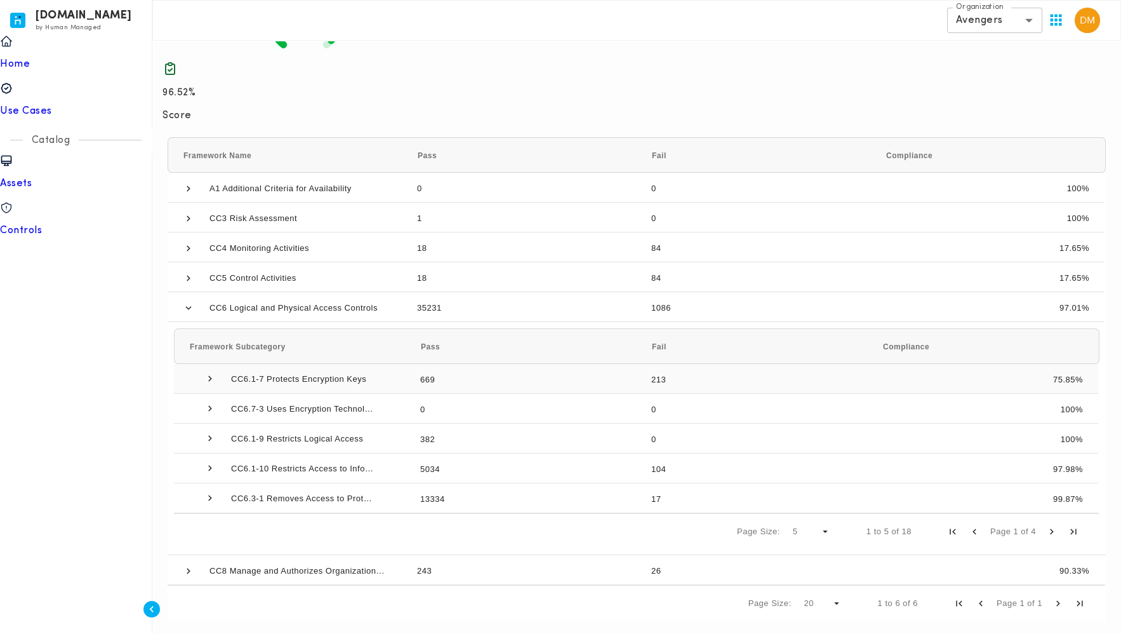
click at [204, 381] on span at bounding box center [209, 378] width 11 height 11
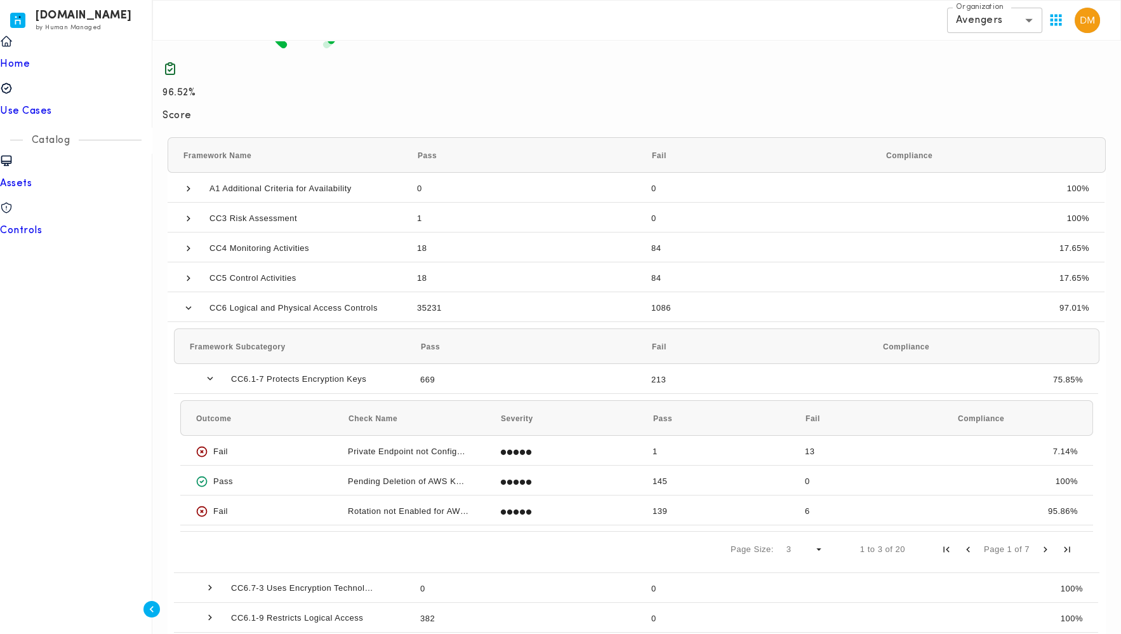
click at [642, 86] on div "SOC2 96.52% Score Drag here to set row groups Drag here to set column labels Fr…" at bounding box center [637, 364] width 949 height 882
